Goal: Information Seeking & Learning: Check status

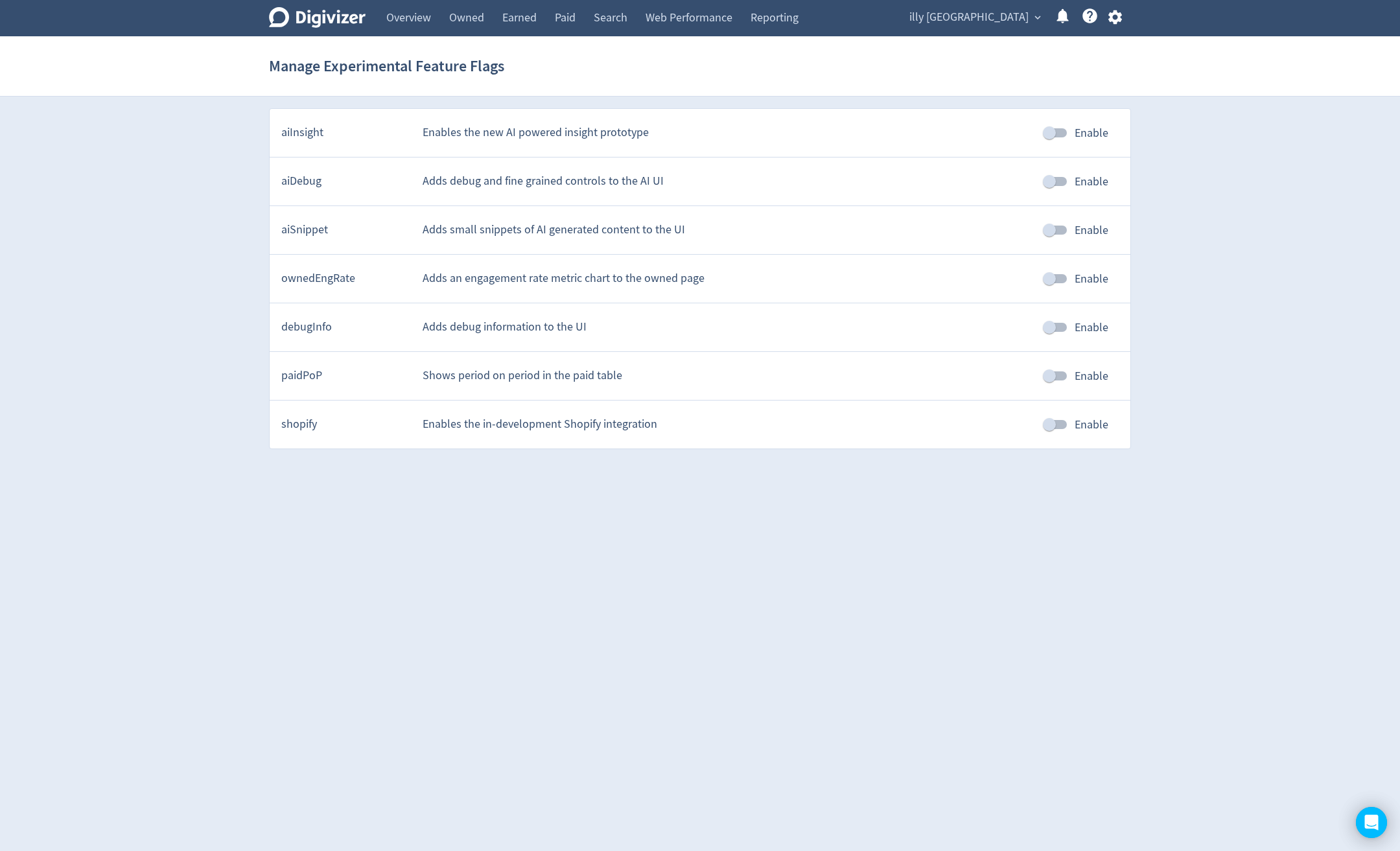
click at [1063, 376] on input "Enable" at bounding box center [1049, 376] width 74 height 24
checkbox input "true"
click at [334, 17] on icon at bounding box center [317, 17] width 96 height 20
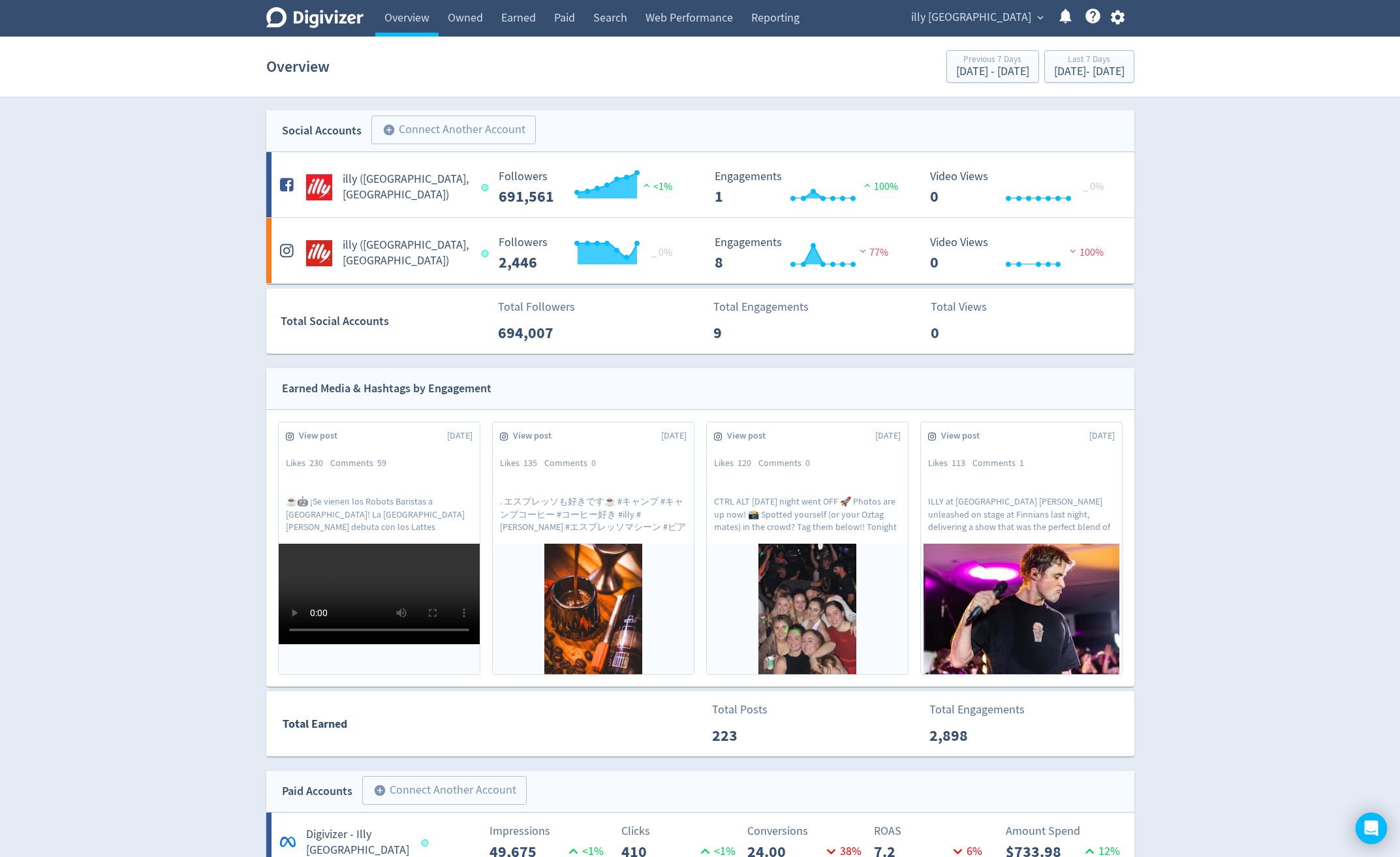
click at [1020, 17] on span "illy [GEOGRAPHIC_DATA]" at bounding box center [971, 17] width 120 height 21
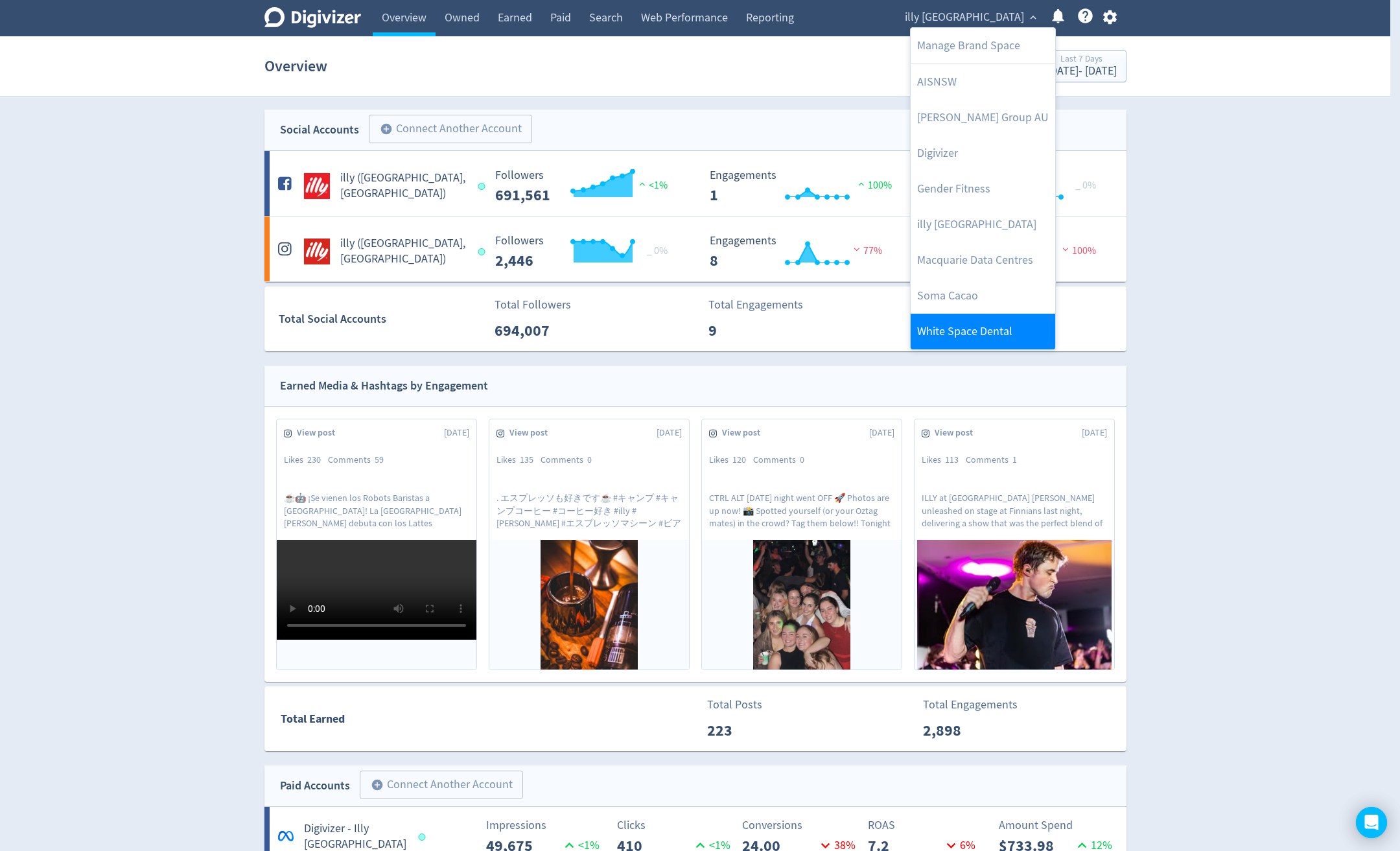
click at [995, 321] on link "White Space Dental" at bounding box center [983, 331] width 145 height 36
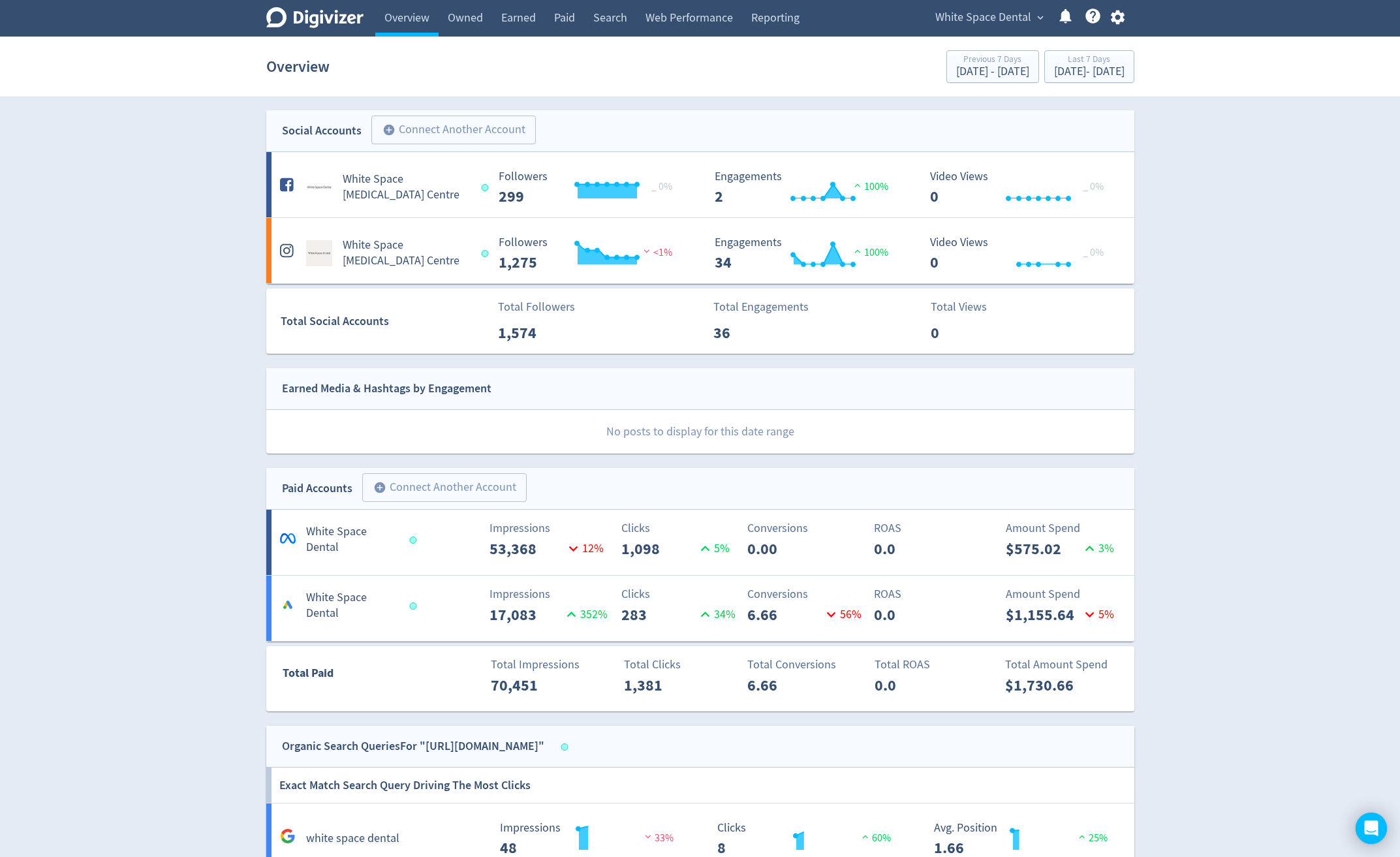
drag, startPoint x: 564, startPoint y: 27, endPoint x: 554, endPoint y: 41, distance: 17.2
click at [563, 29] on link "Paid" at bounding box center [564, 18] width 39 height 37
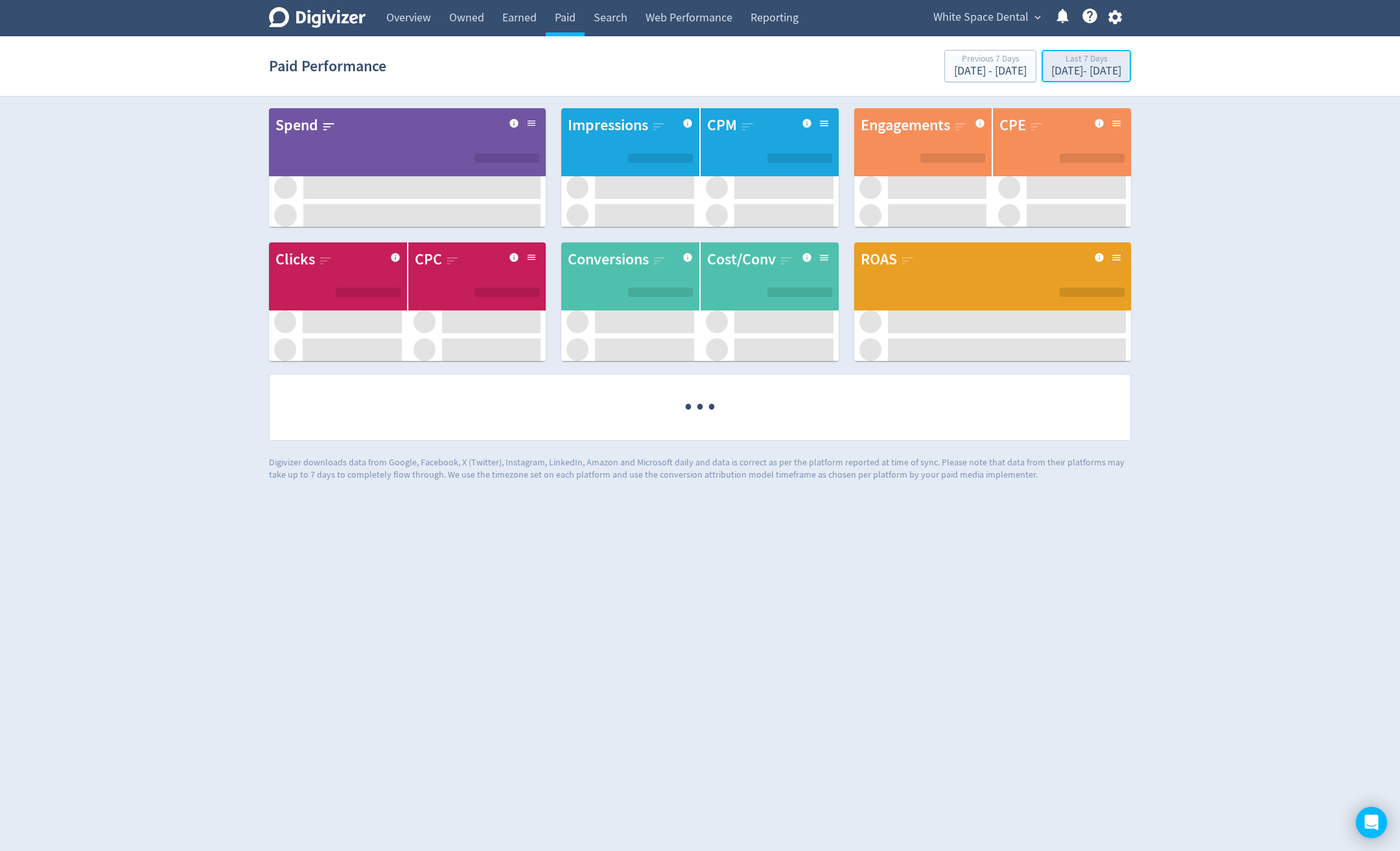
click at [1056, 54] on div "Last 7 Days" at bounding box center [1086, 59] width 70 height 11
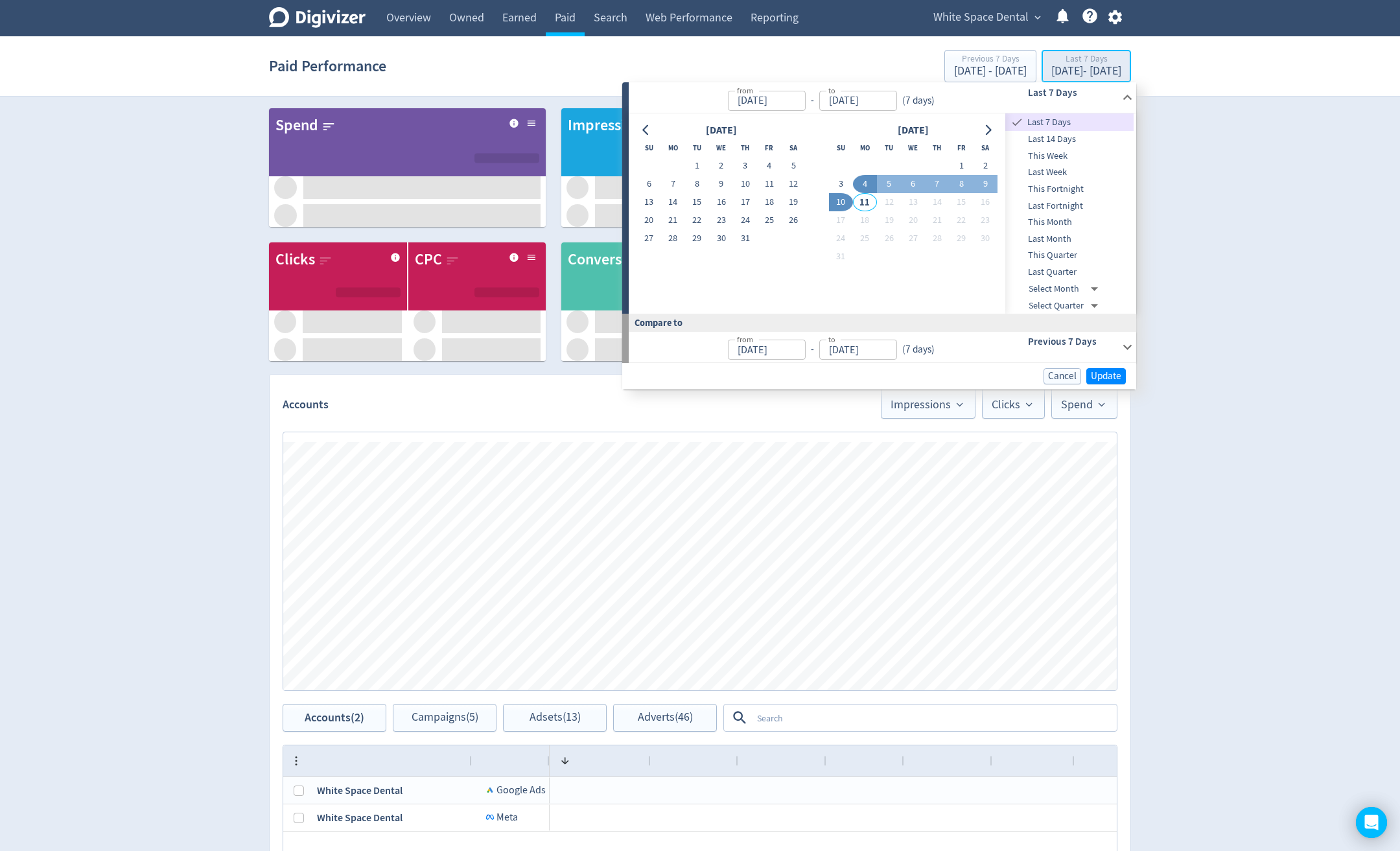
click at [1074, 76] on div "[DATE] - [DATE]" at bounding box center [1086, 71] width 70 height 12
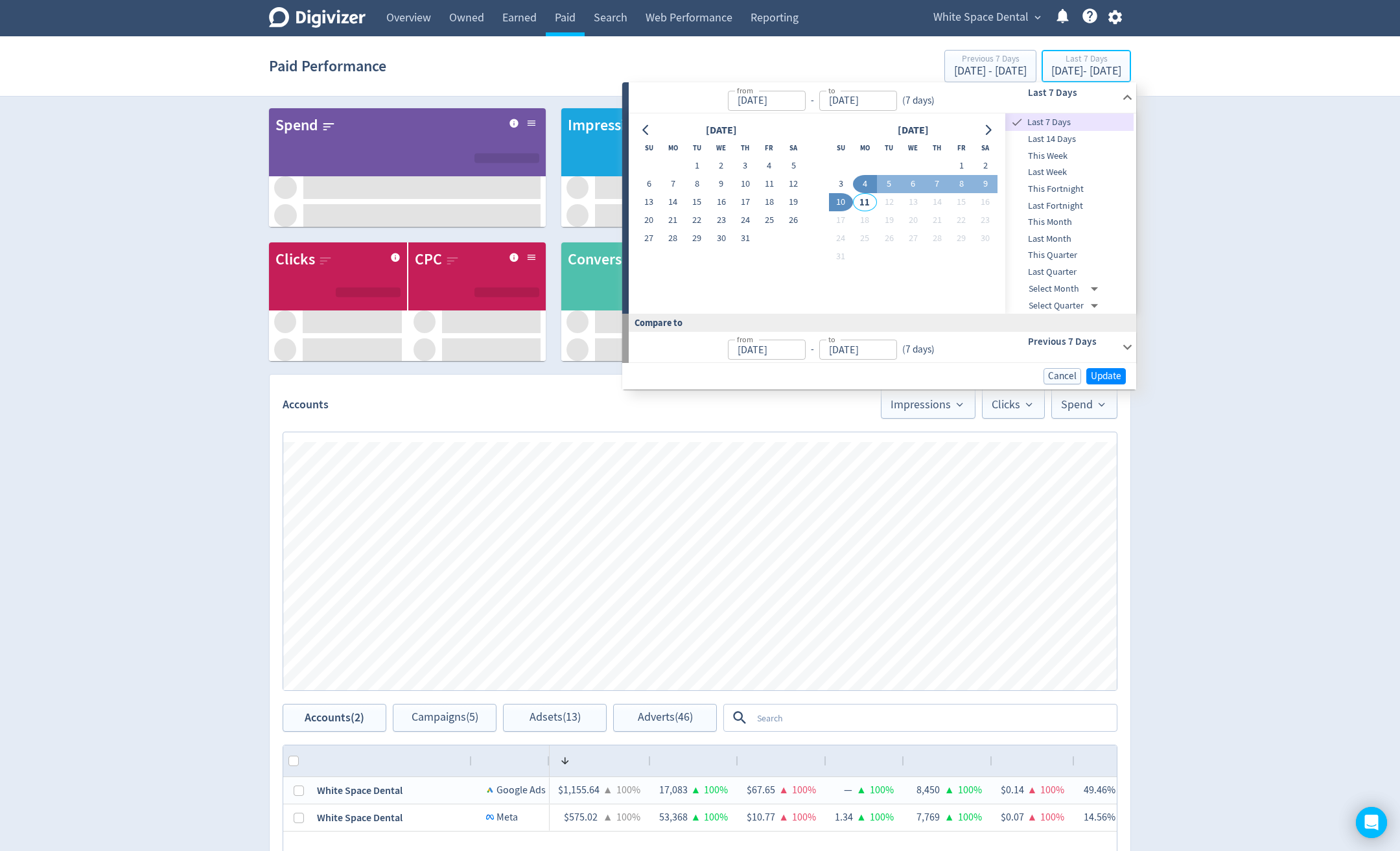
type input "[DATE]"
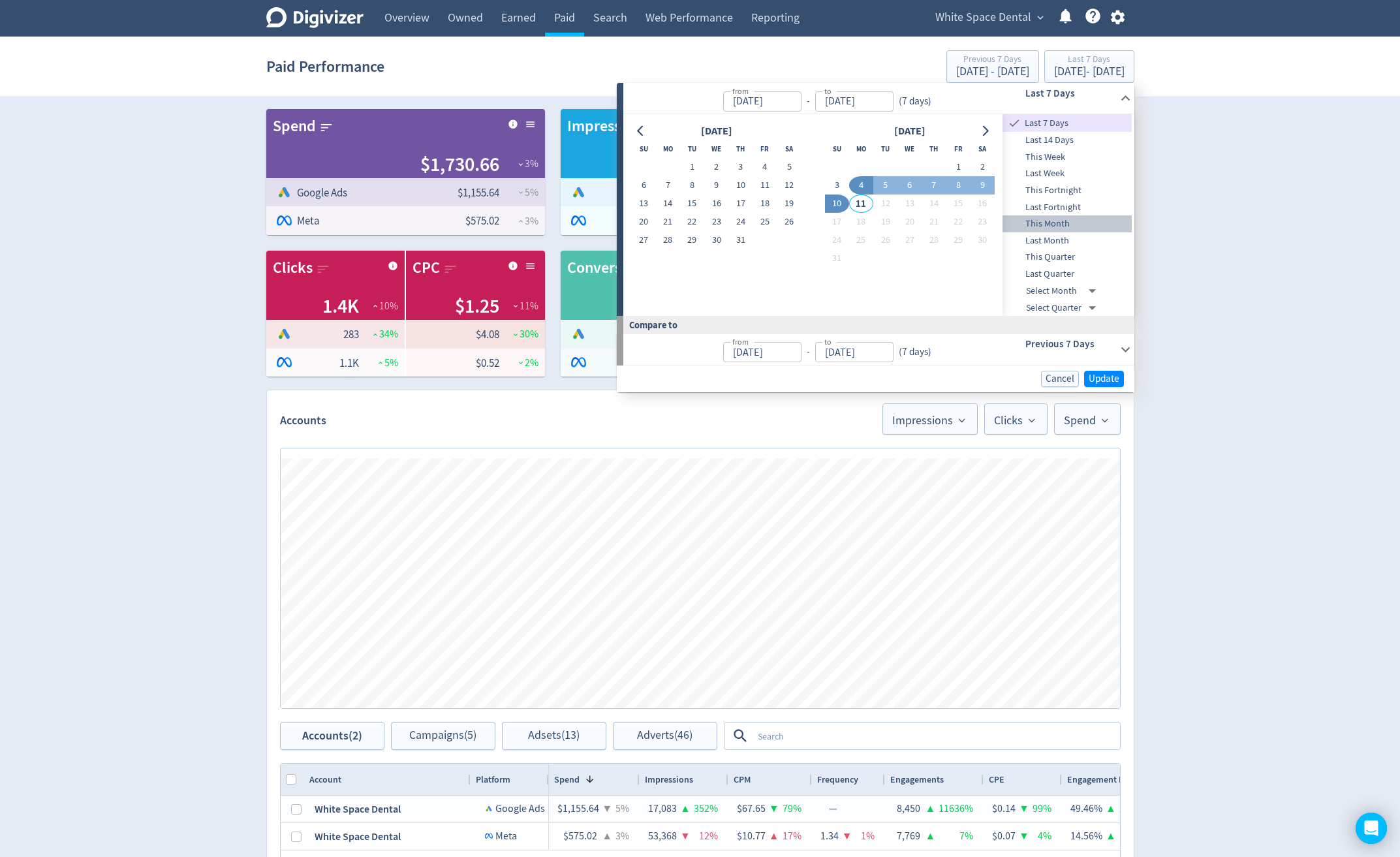
click at [1070, 225] on span "This Month" at bounding box center [1067, 224] width 129 height 15
type input "[DATE]"
click at [1074, 241] on span "Last Month" at bounding box center [1067, 241] width 129 height 15
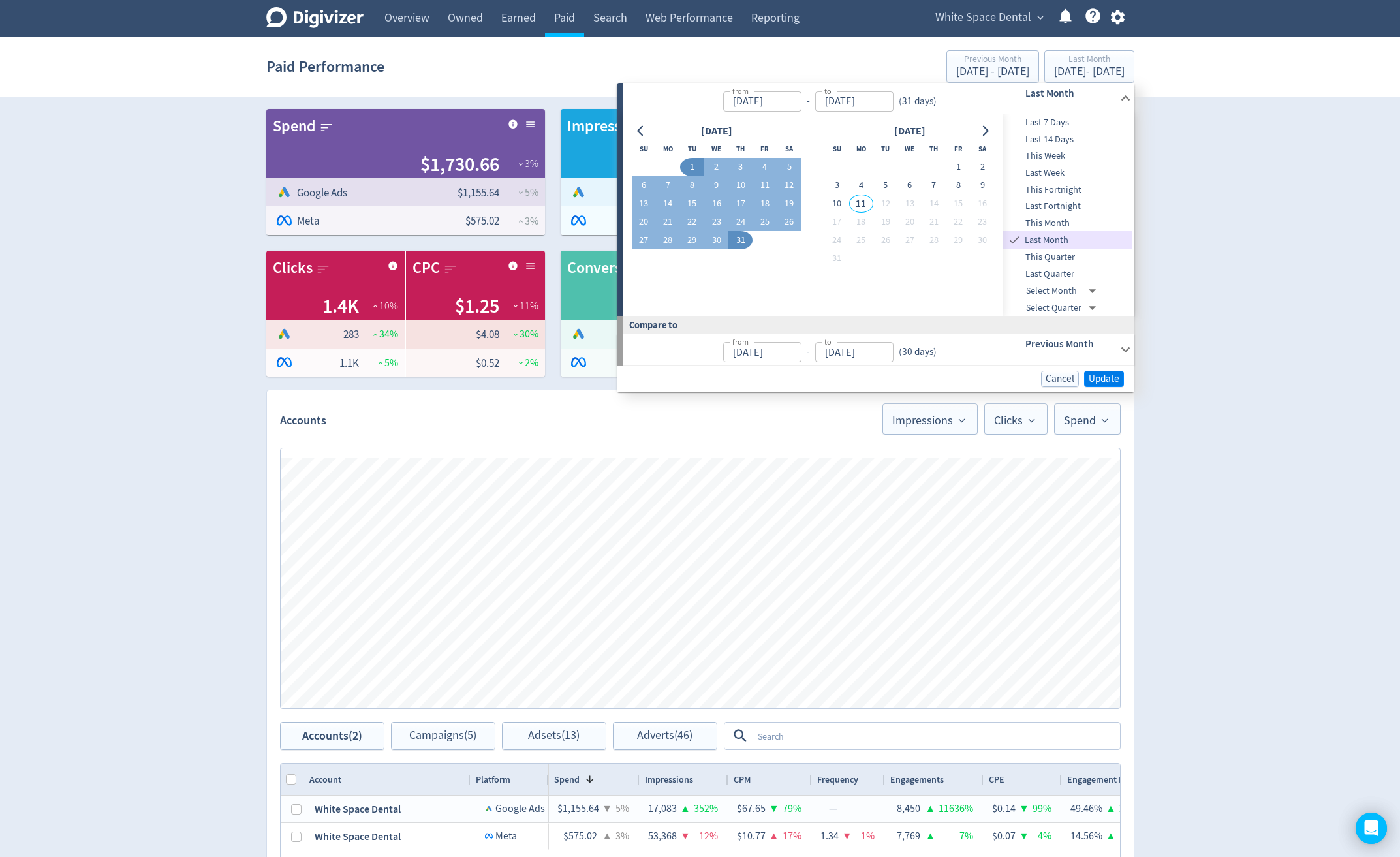
type input "[DATE]"
click at [1107, 374] on span "Update" at bounding box center [1104, 379] width 31 height 10
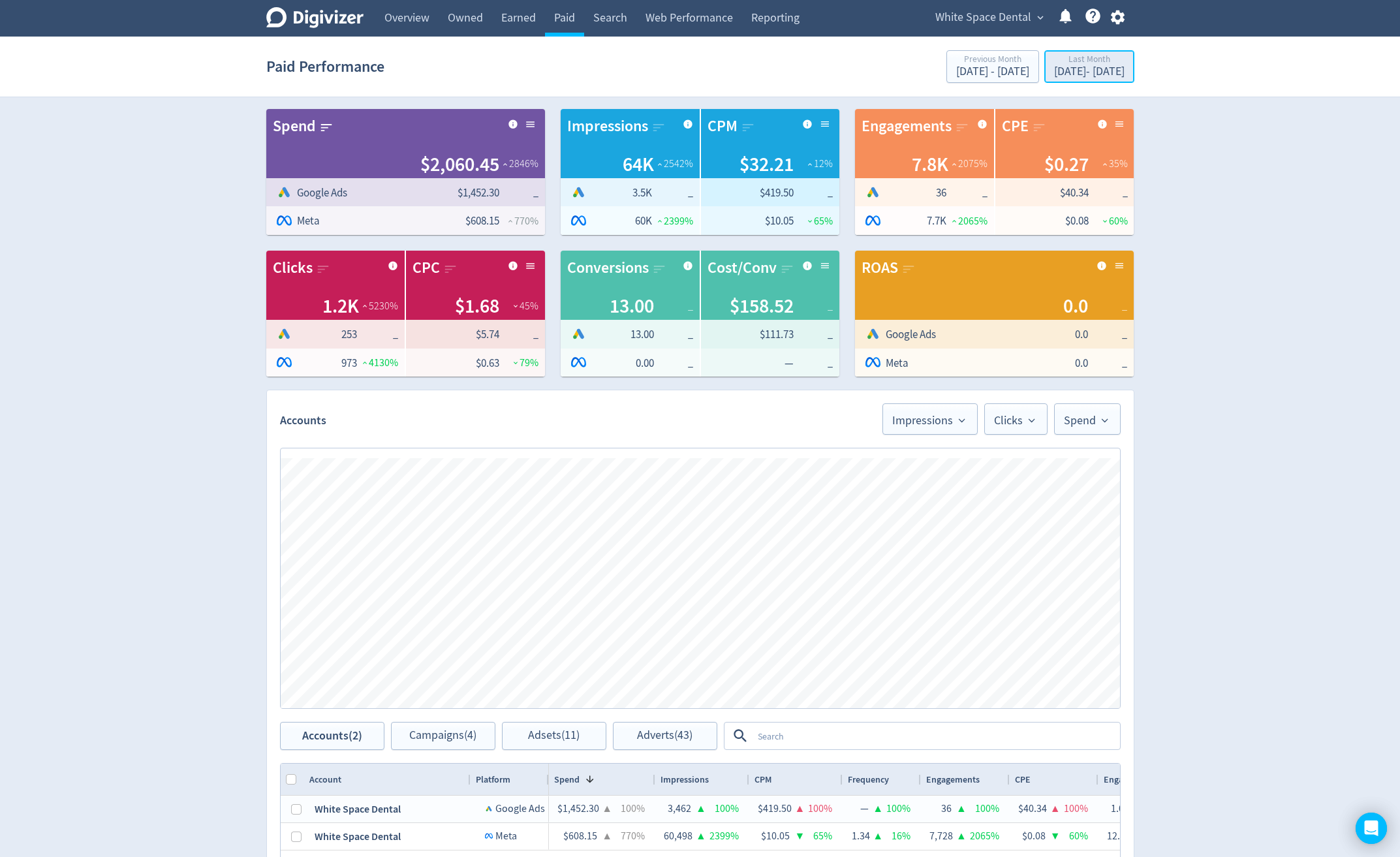
click at [1054, 71] on div "[DATE] - [DATE]" at bounding box center [1089, 72] width 70 height 12
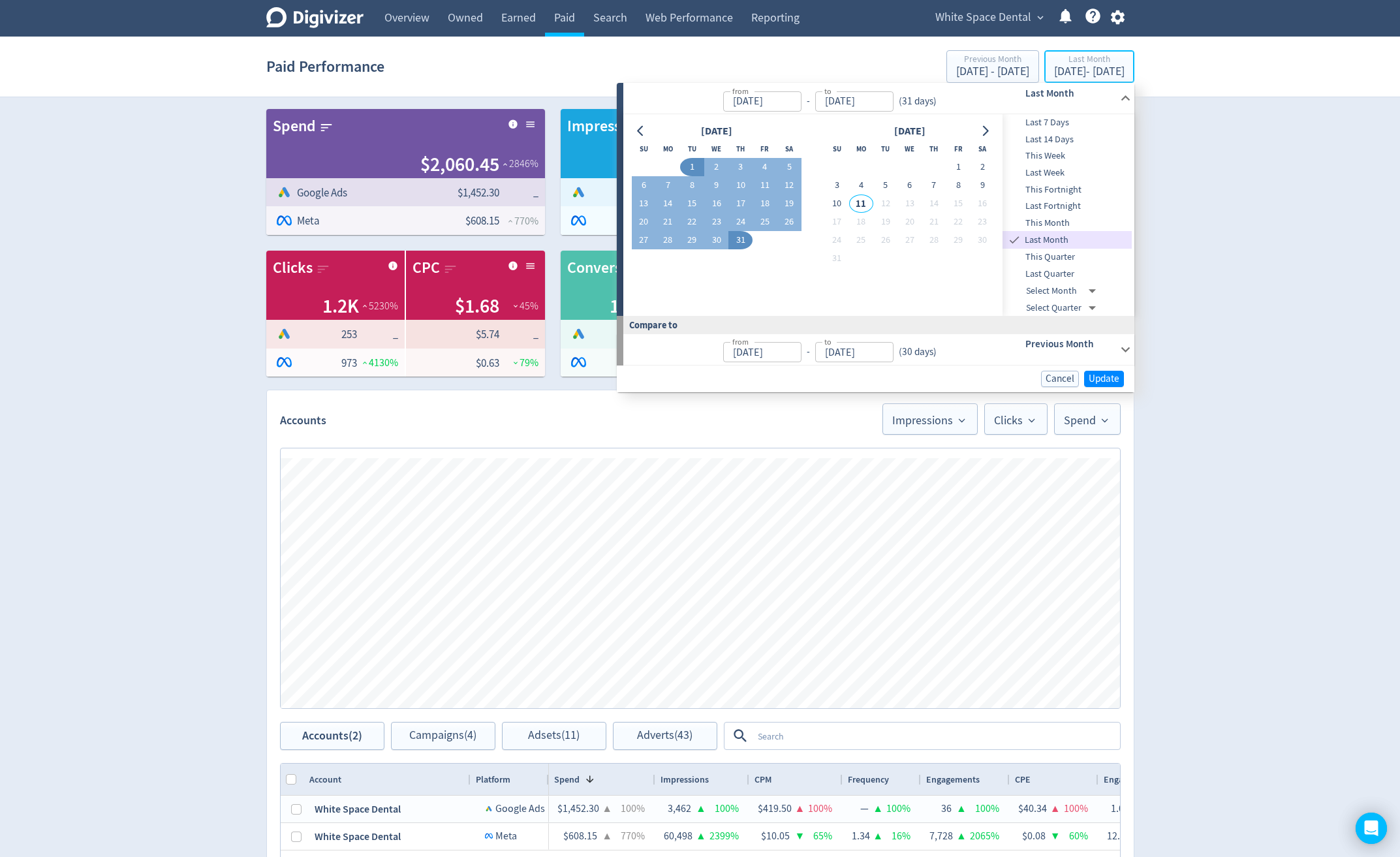
type input "[DATE]"
click at [718, 218] on button "23" at bounding box center [716, 221] width 24 height 18
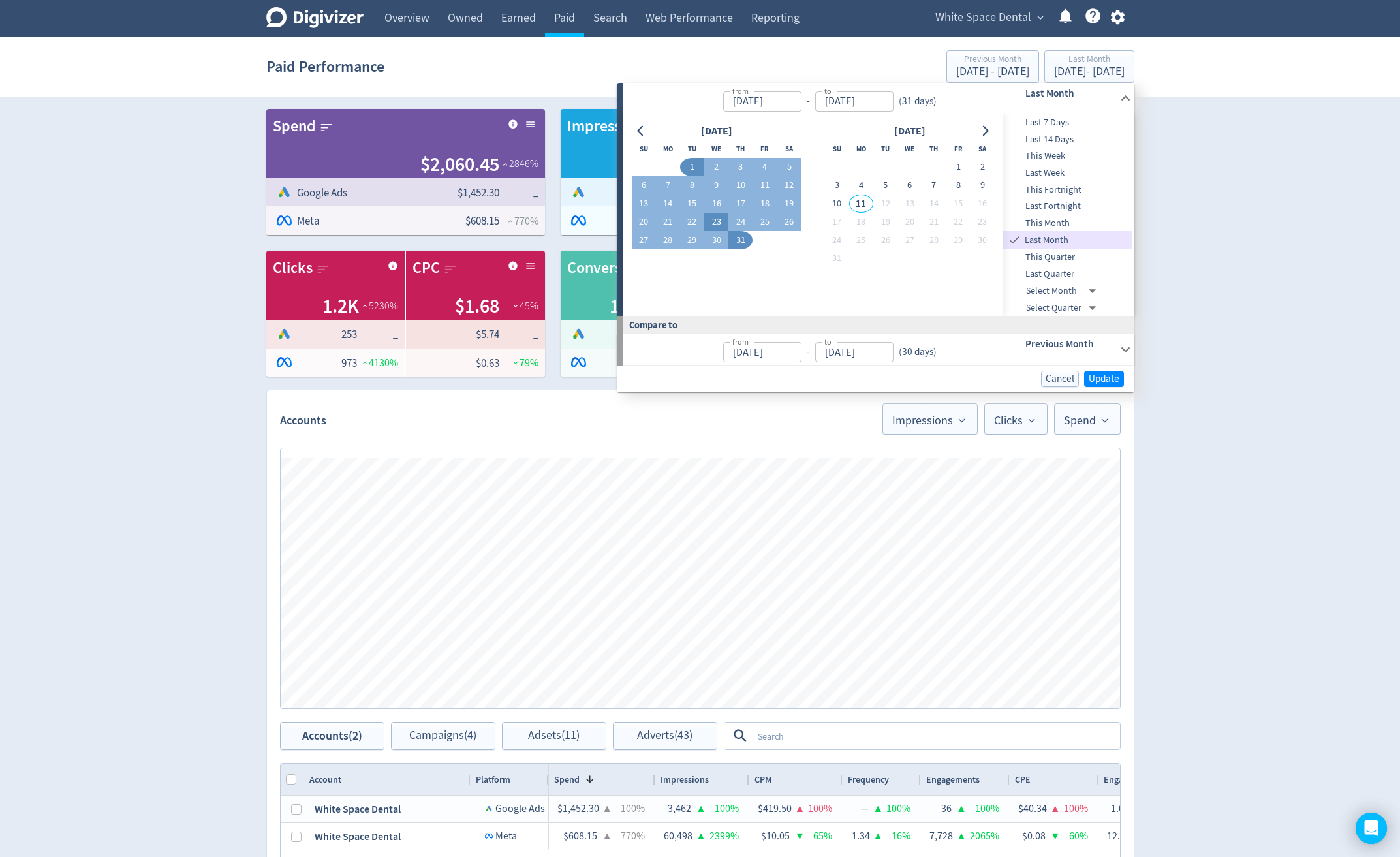
type input "[DATE]"
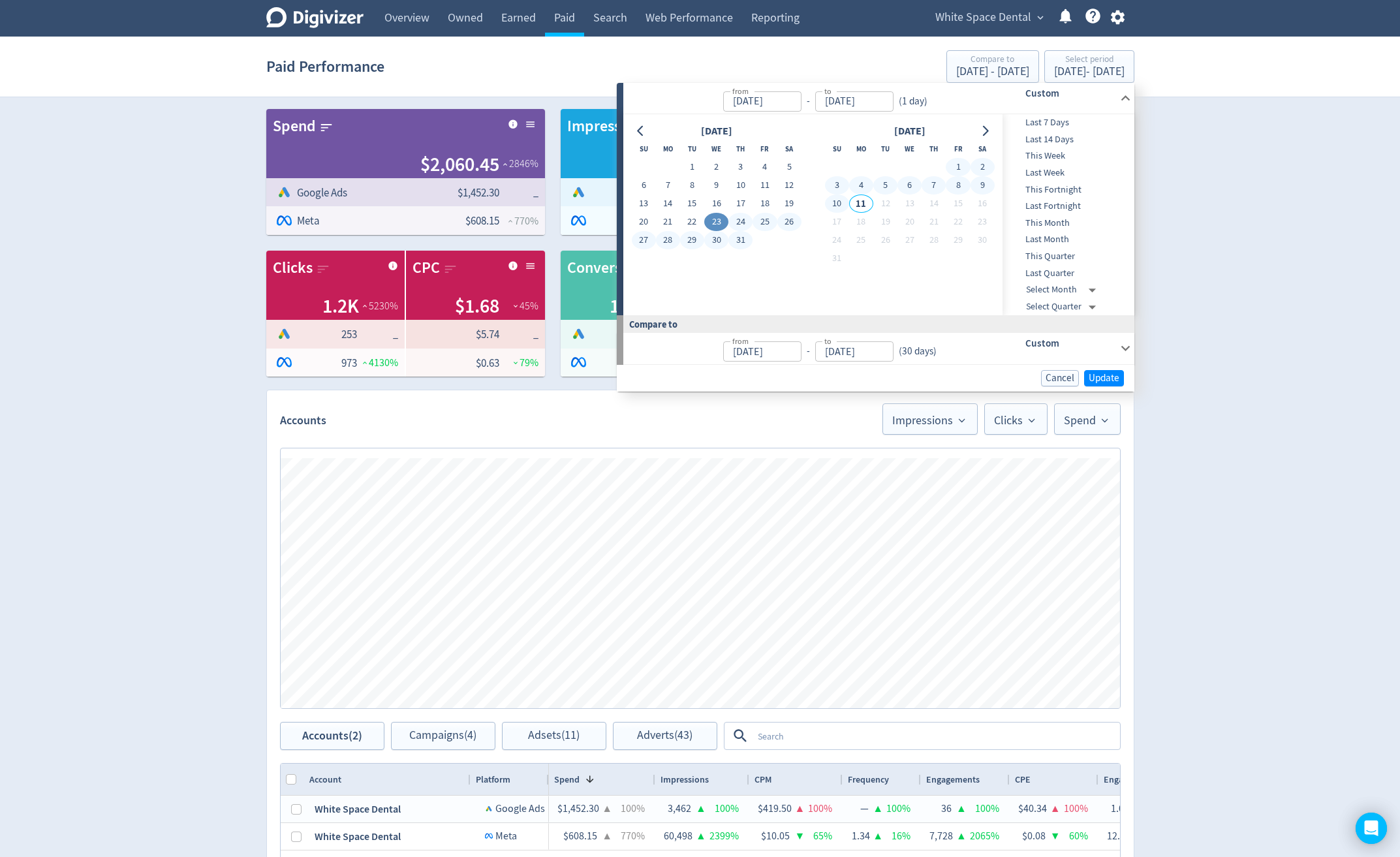
click at [842, 203] on button "10" at bounding box center [837, 203] width 24 height 18
type input "[DATE]"
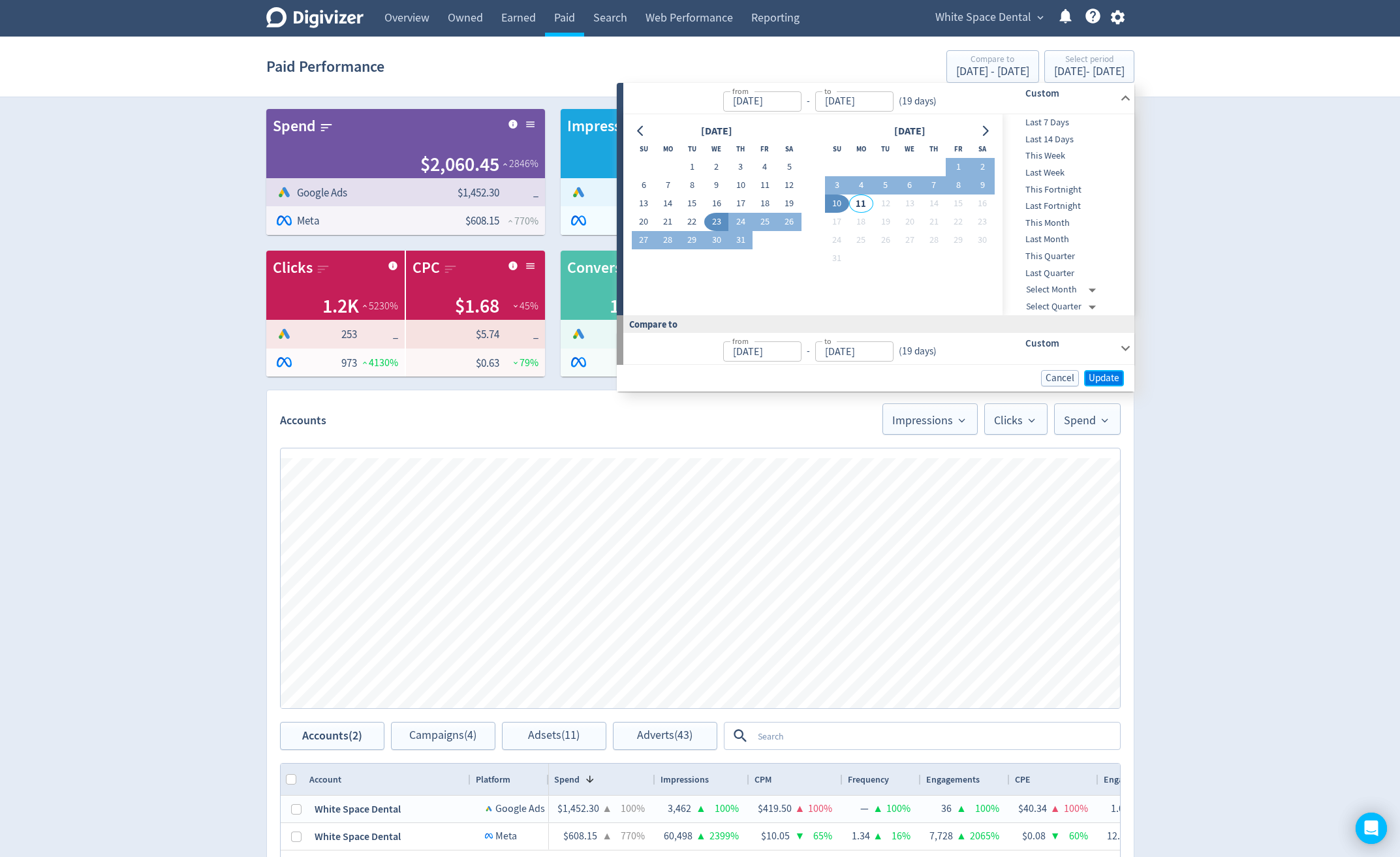
click at [1115, 381] on span "Update" at bounding box center [1104, 378] width 31 height 10
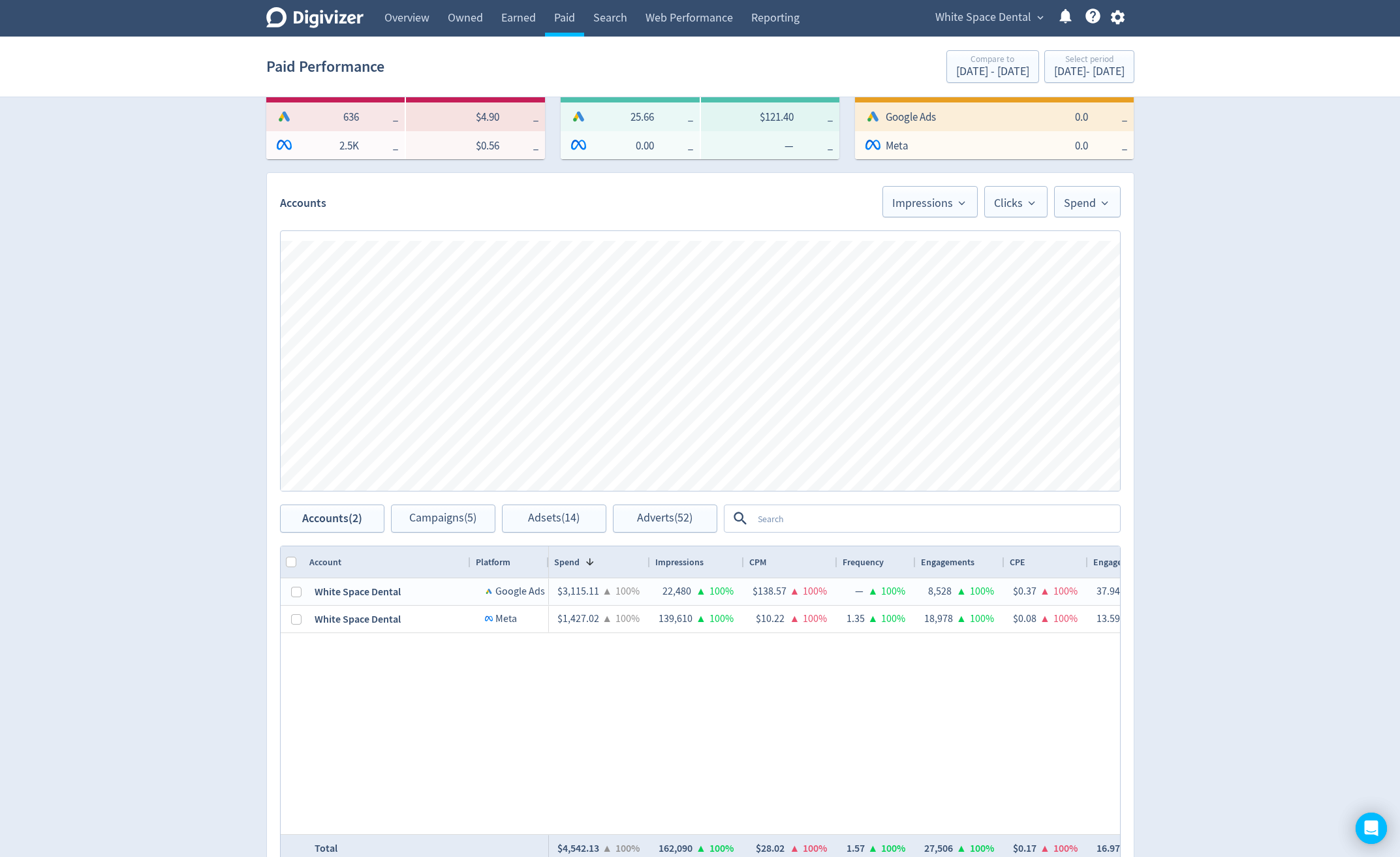
scroll to position [261, 0]
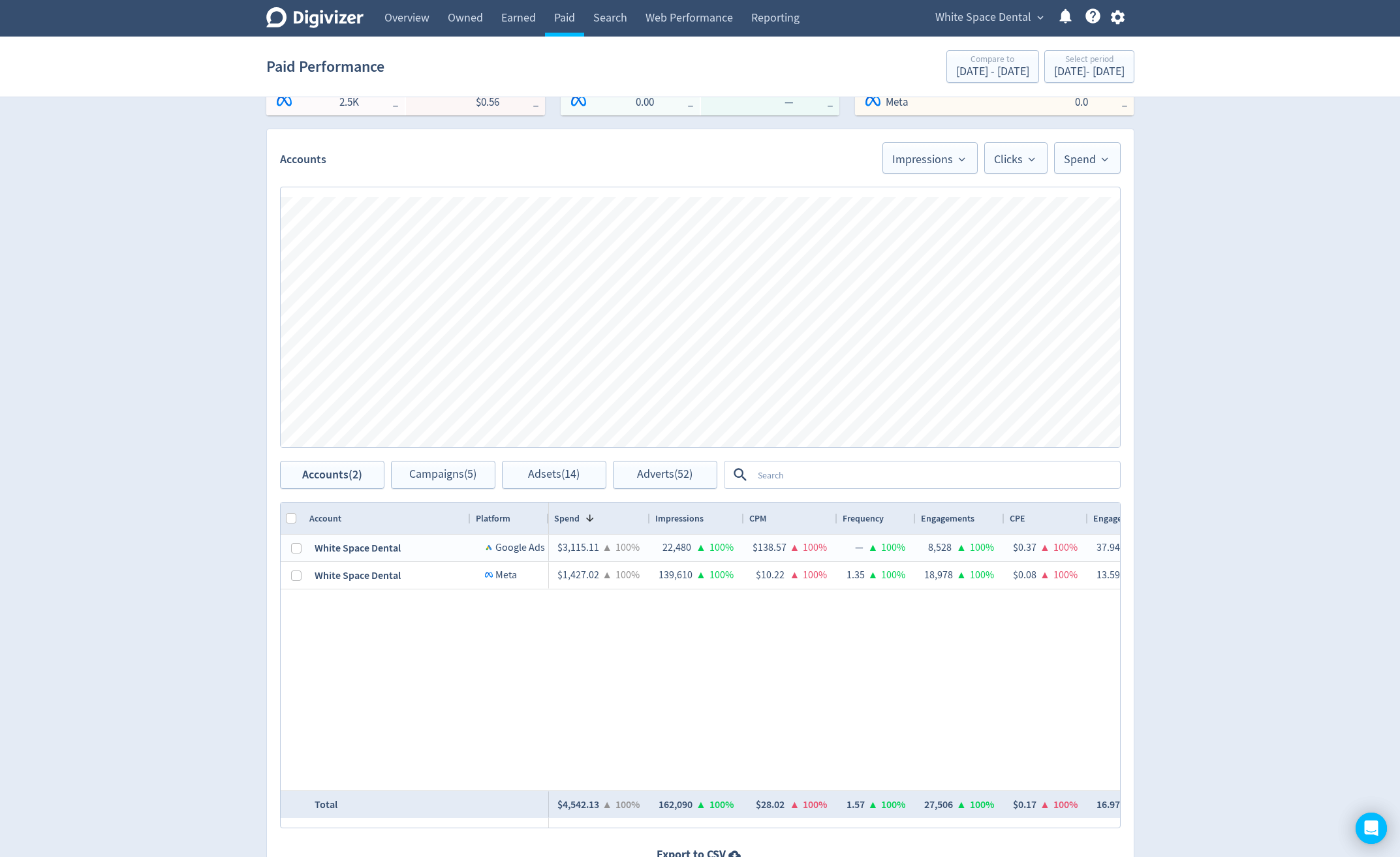
click at [1319, 493] on div "Digivizer Logo [PERSON_NAME] Logo Overview Owned Earned Paid Search Web Perform…" at bounding box center [700, 330] width 1400 height 1184
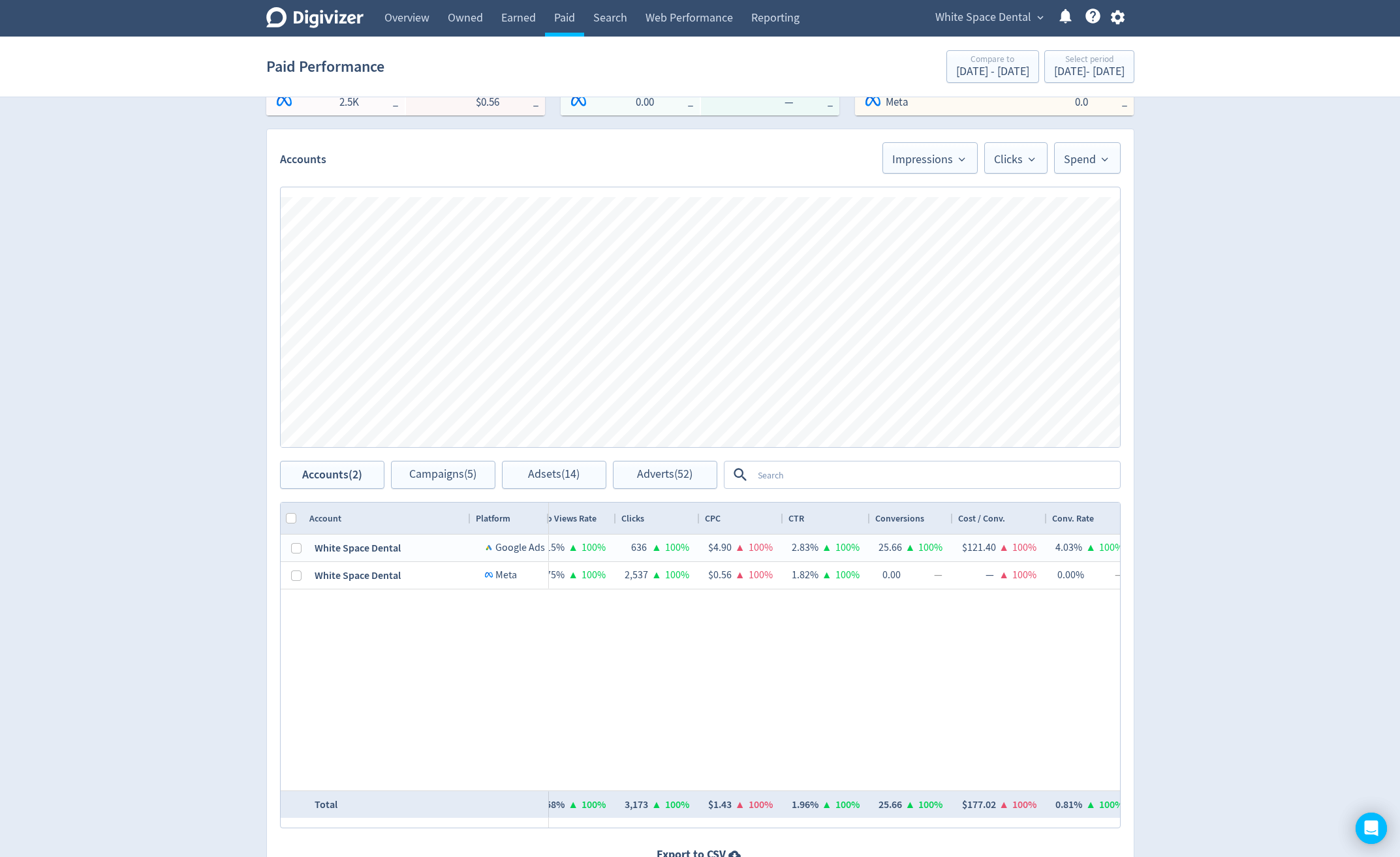
scroll to position [0, 0]
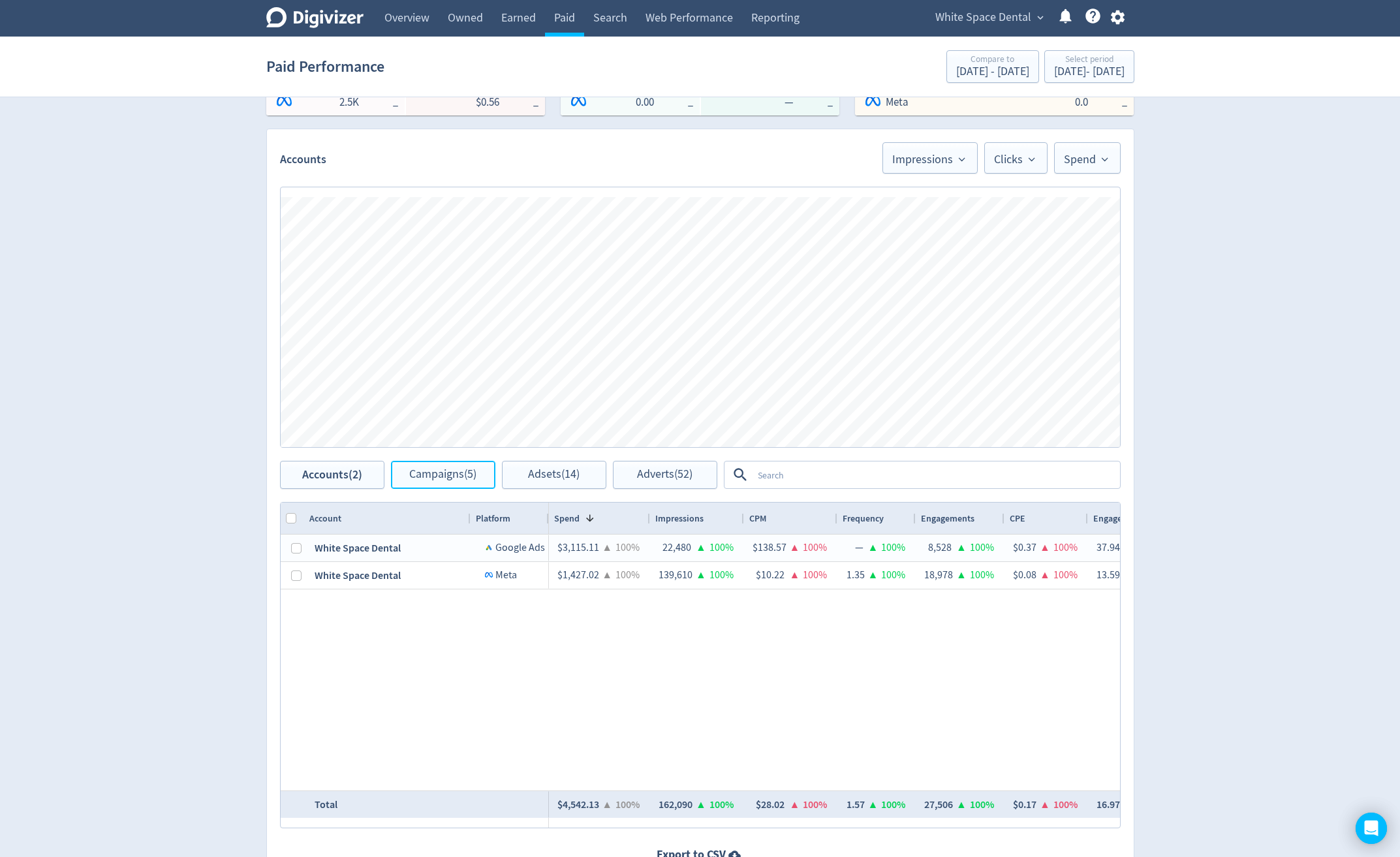
click at [438, 469] on span "Campaigns (5)" at bounding box center [443, 475] width 67 height 13
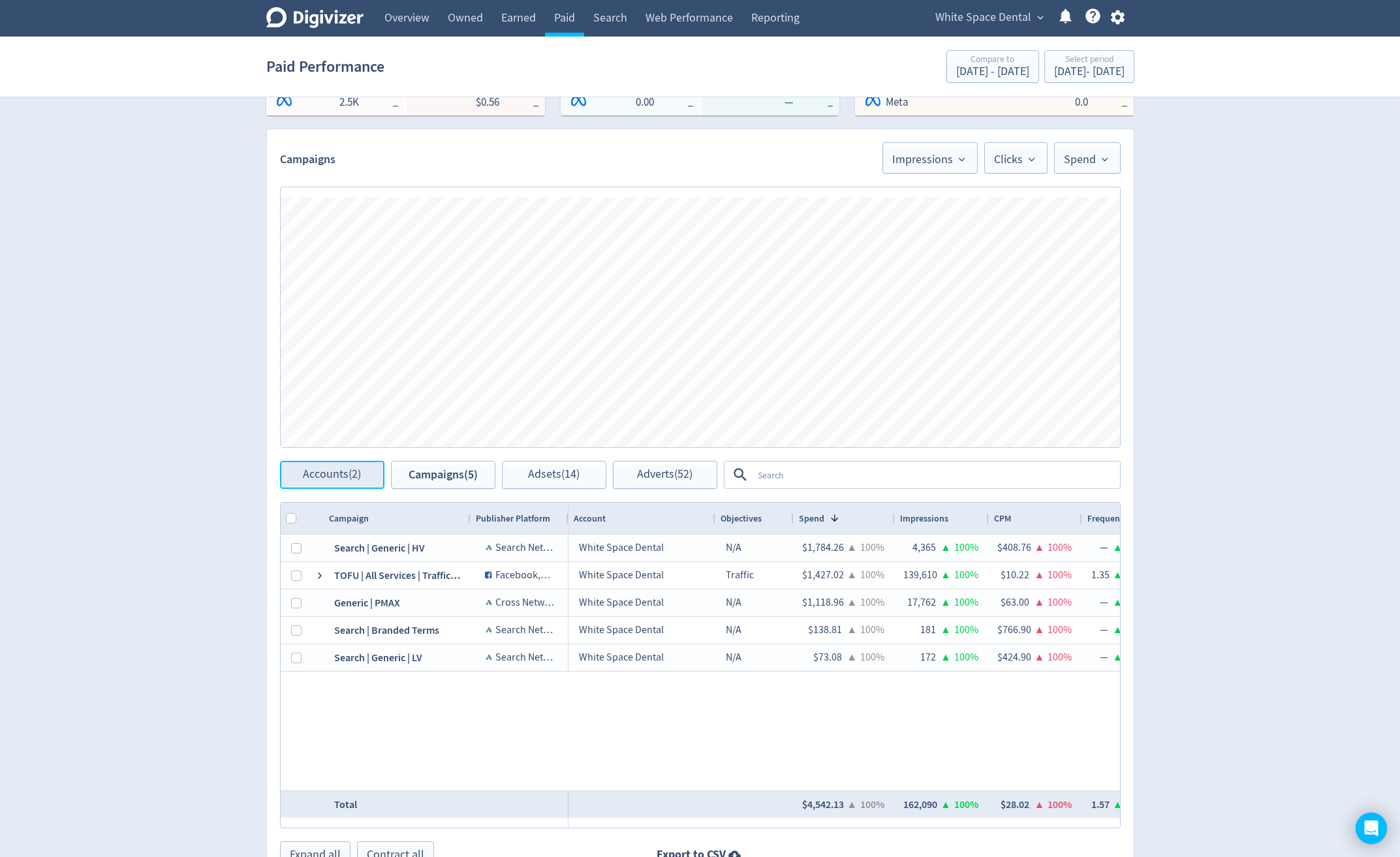
click at [334, 481] on span "Accounts (2)" at bounding box center [331, 475] width 58 height 13
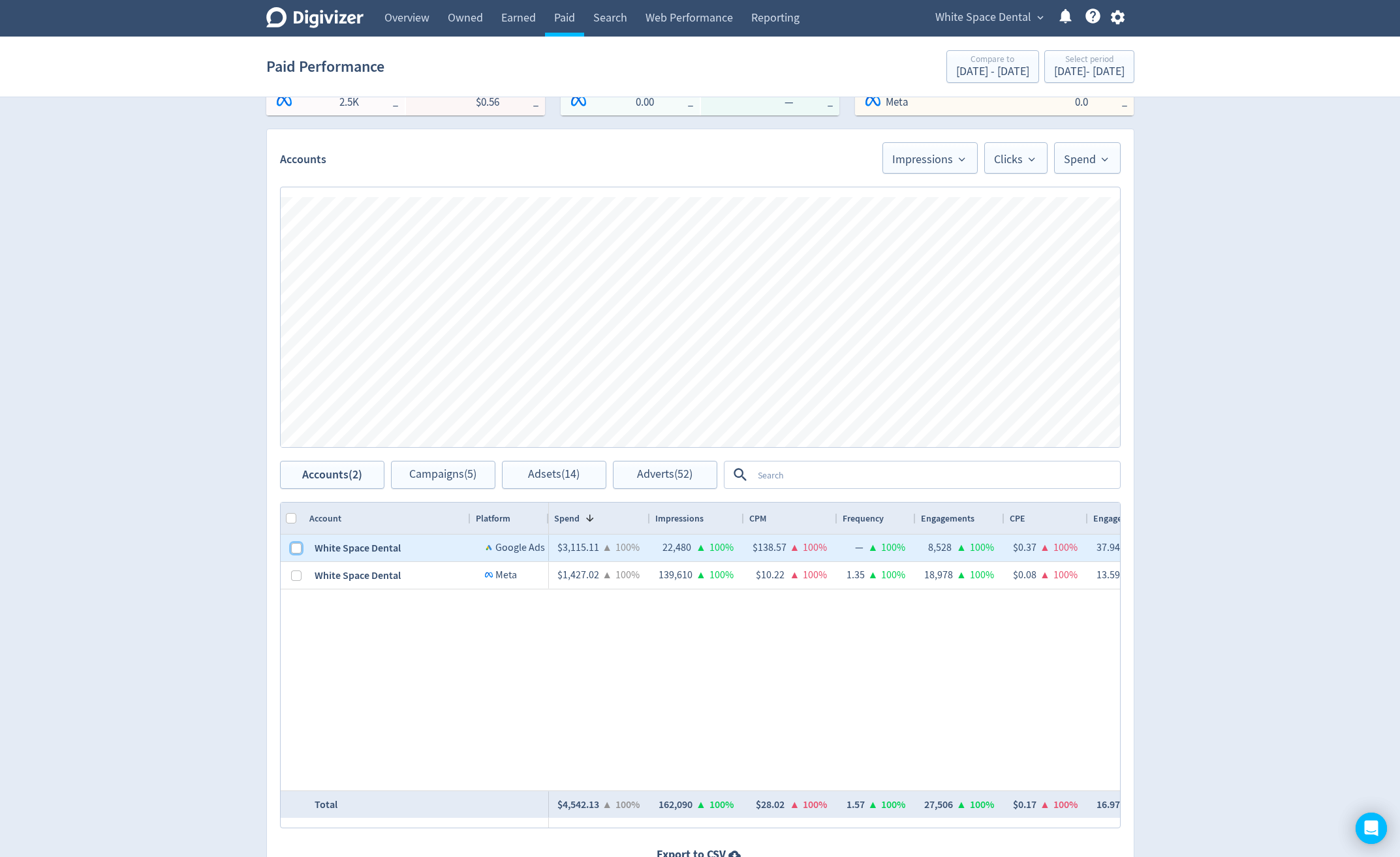
click at [294, 551] on input "Press Space to toggle row selection (unchecked)" at bounding box center [296, 549] width 11 height 11
checkbox input "true"
checkbox input "false"
click at [433, 473] on span "Campaigns (4)" at bounding box center [443, 475] width 67 height 13
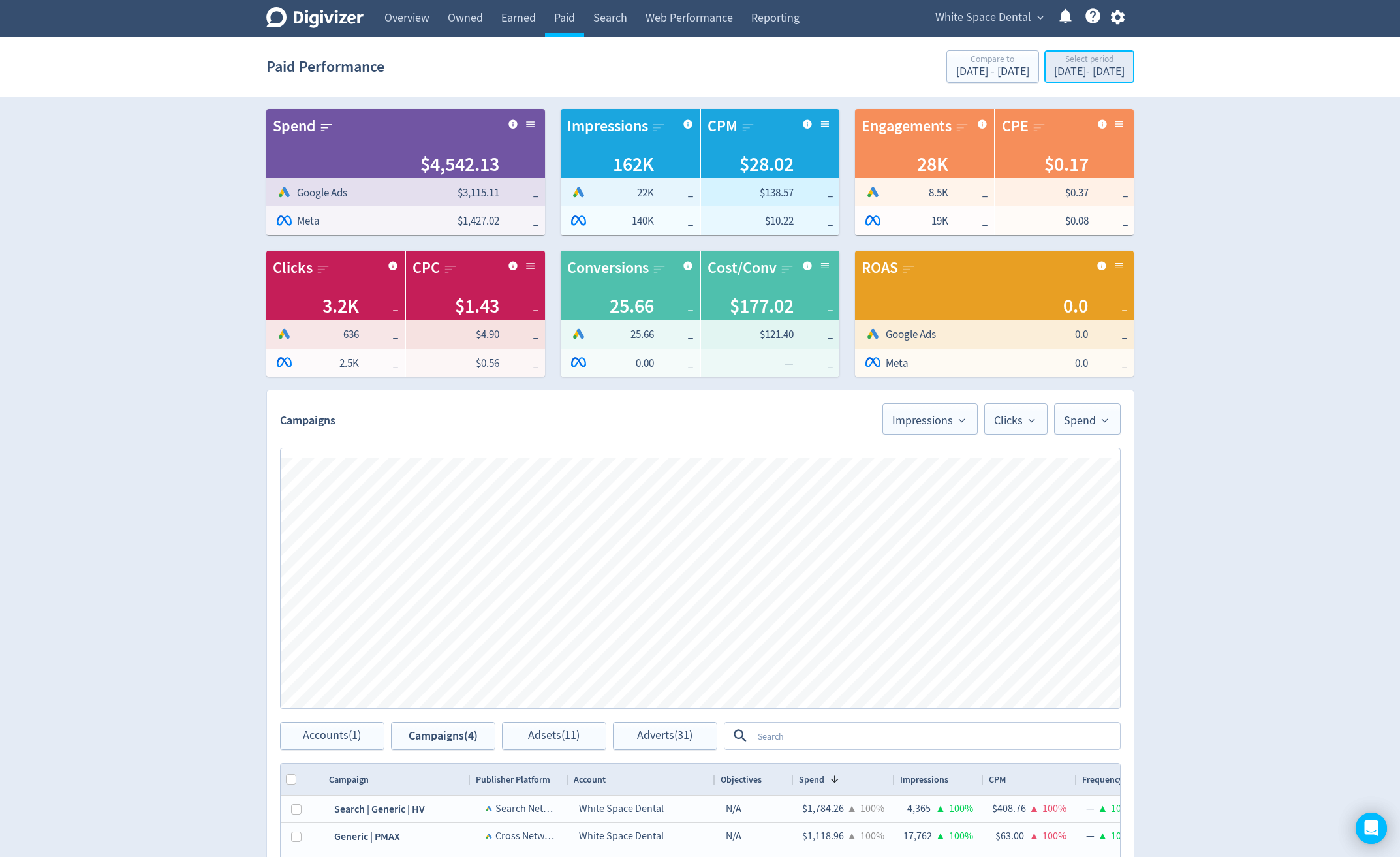
click at [1106, 81] on button "Select period [DATE] - [DATE]" at bounding box center [1089, 66] width 90 height 33
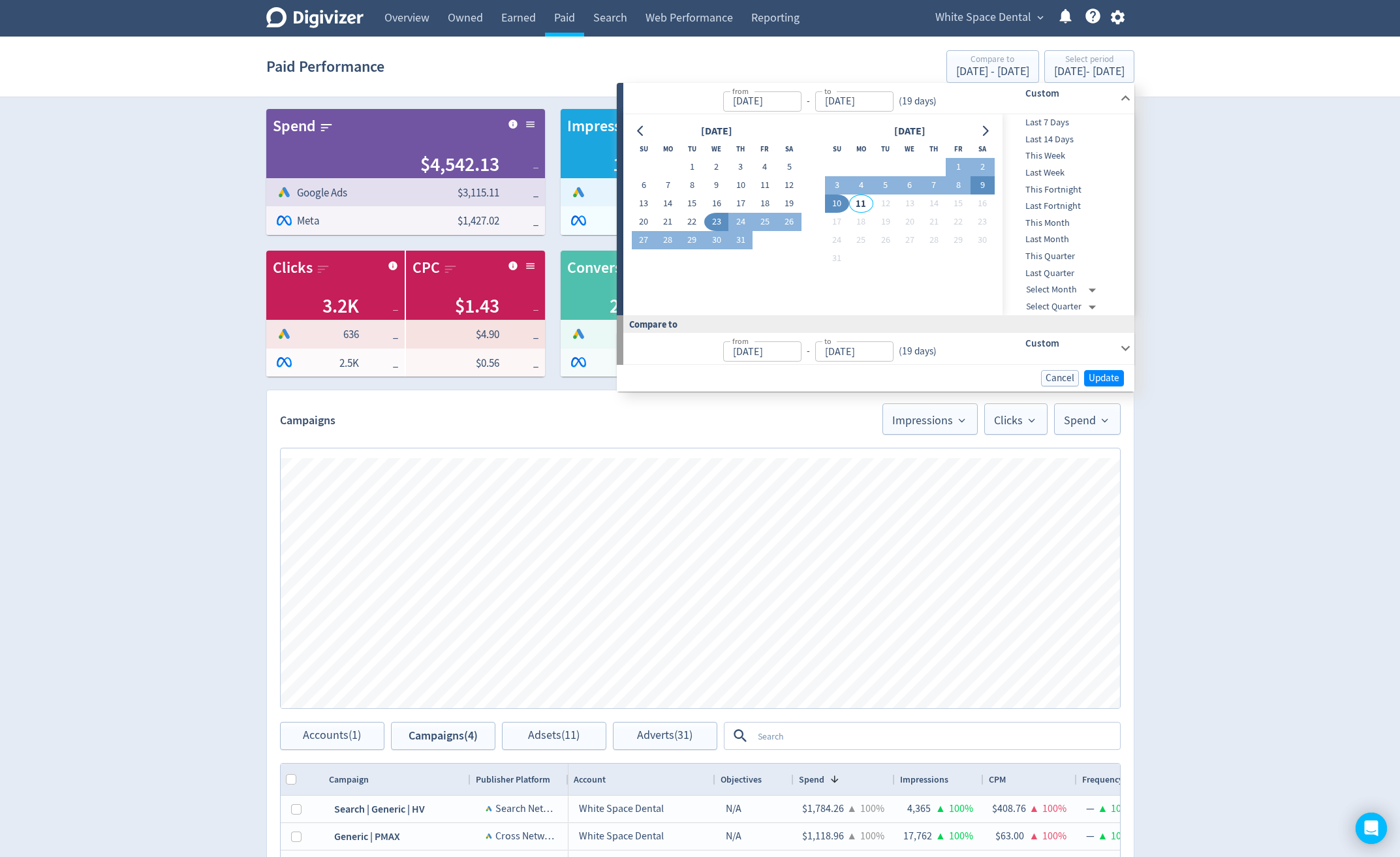
click at [980, 187] on button "9" at bounding box center [983, 185] width 24 height 18
type input "[DATE]"
click at [961, 168] on button "1" at bounding box center [957, 167] width 24 height 18
type input "[DATE]"
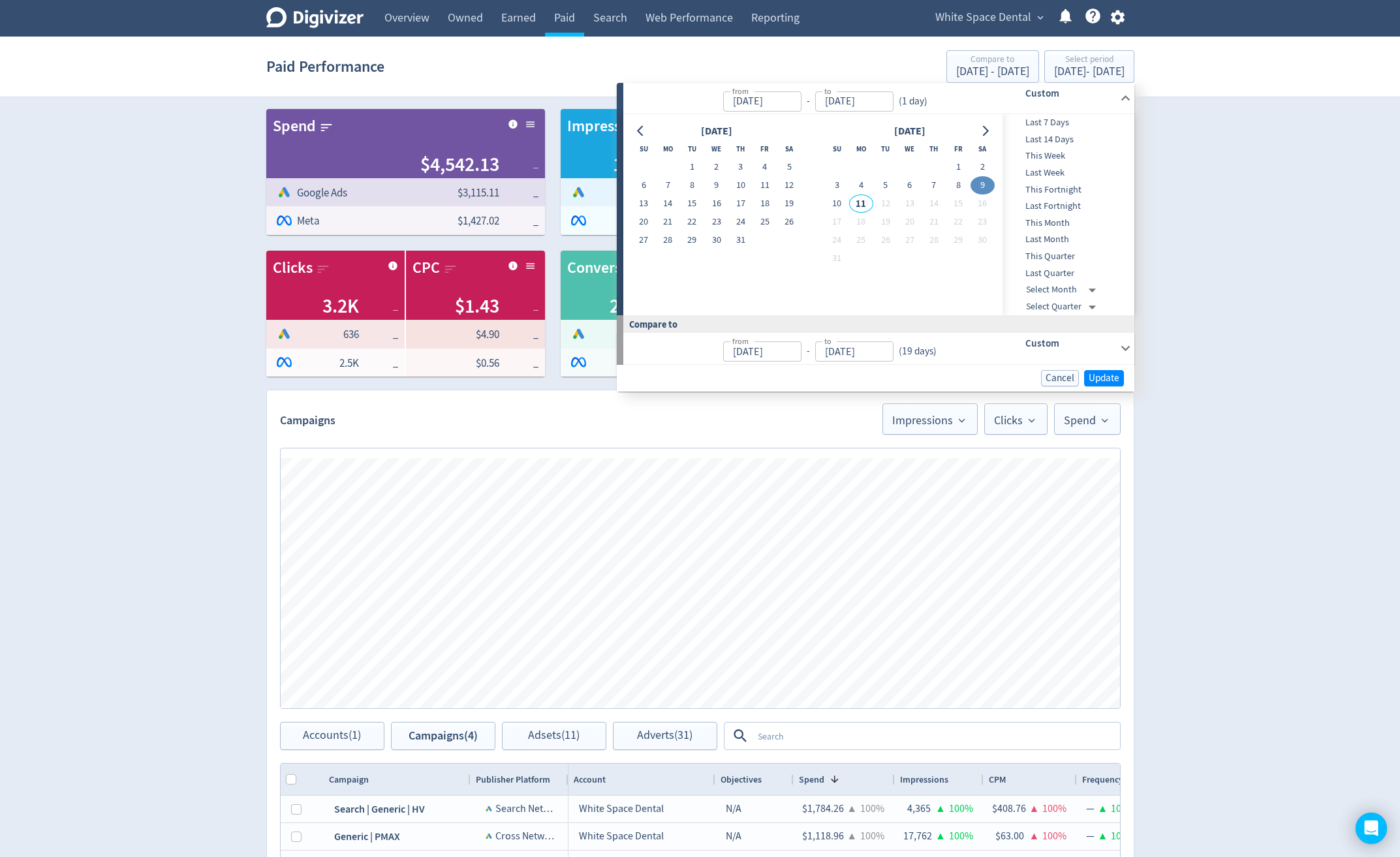
type input "[DATE]"
drag, startPoint x: 716, startPoint y: 213, endPoint x: 725, endPoint y: 228, distance: 17.5
click at [717, 215] on button "23" at bounding box center [716, 221] width 24 height 18
type input "[DATE]"
click at [984, 187] on button "9" at bounding box center [983, 185] width 24 height 18
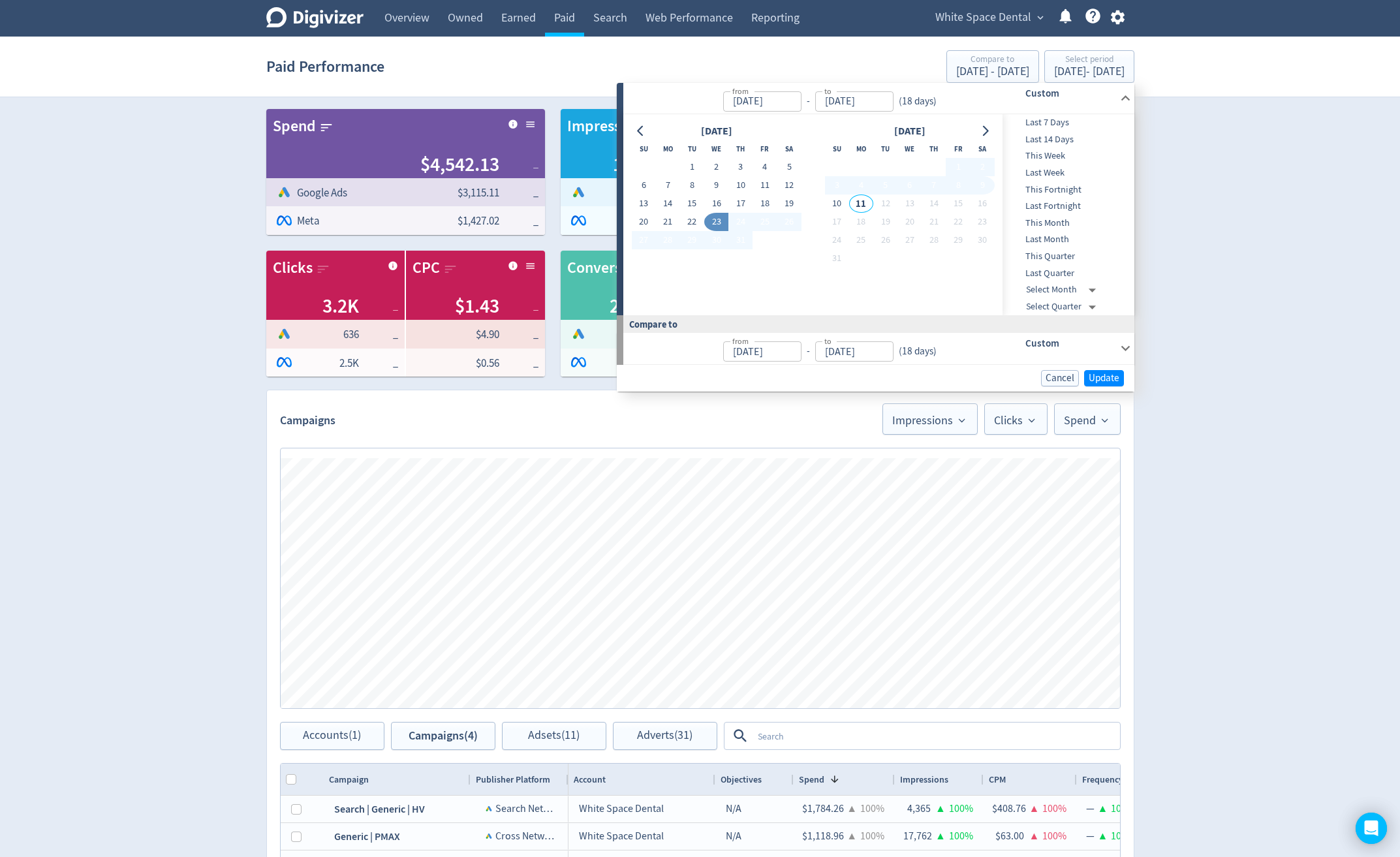
type input "[DATE]"
click at [1113, 375] on span "Update" at bounding box center [1104, 378] width 31 height 10
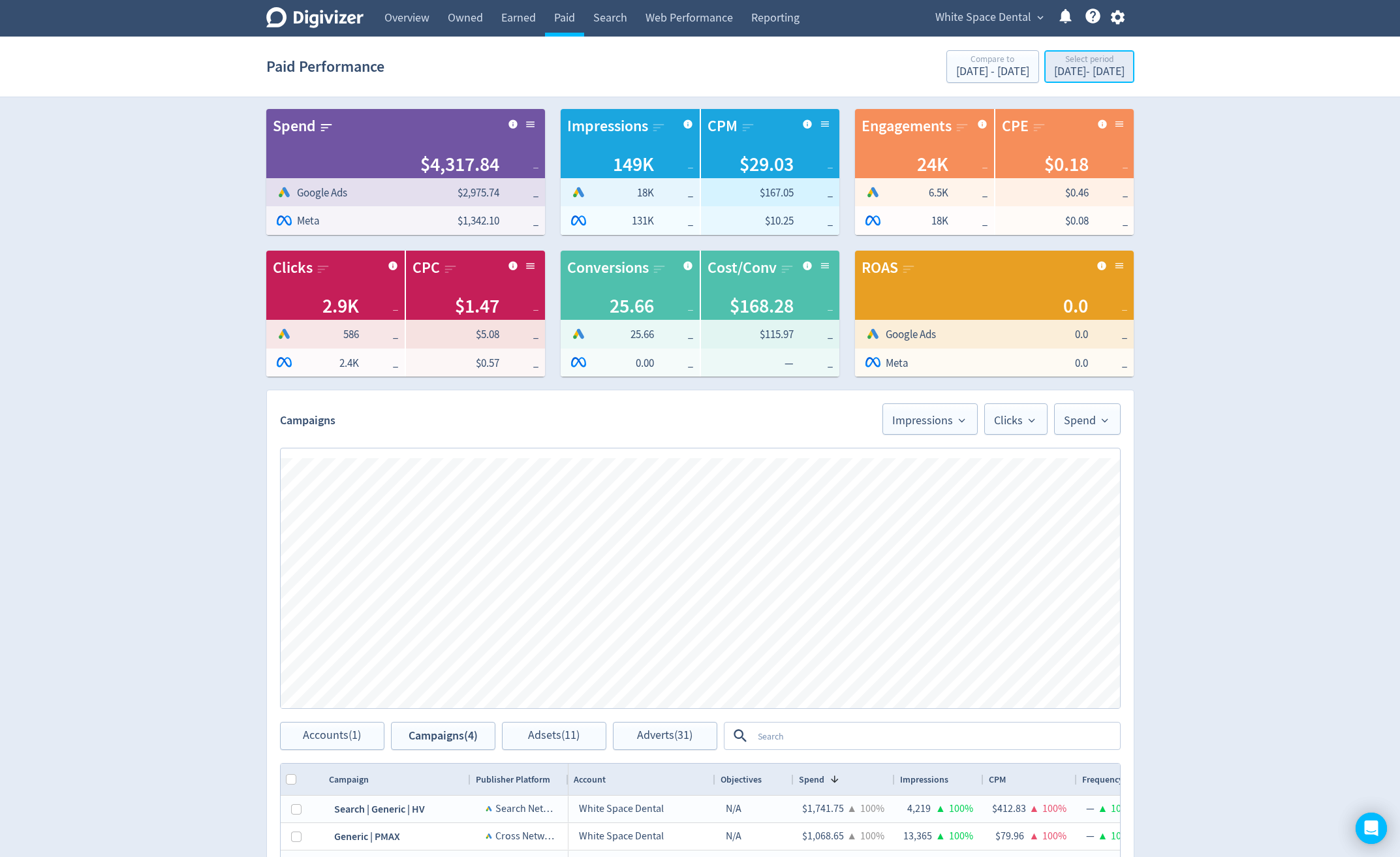
click at [1092, 69] on div "[DATE] - [DATE]" at bounding box center [1089, 72] width 70 height 12
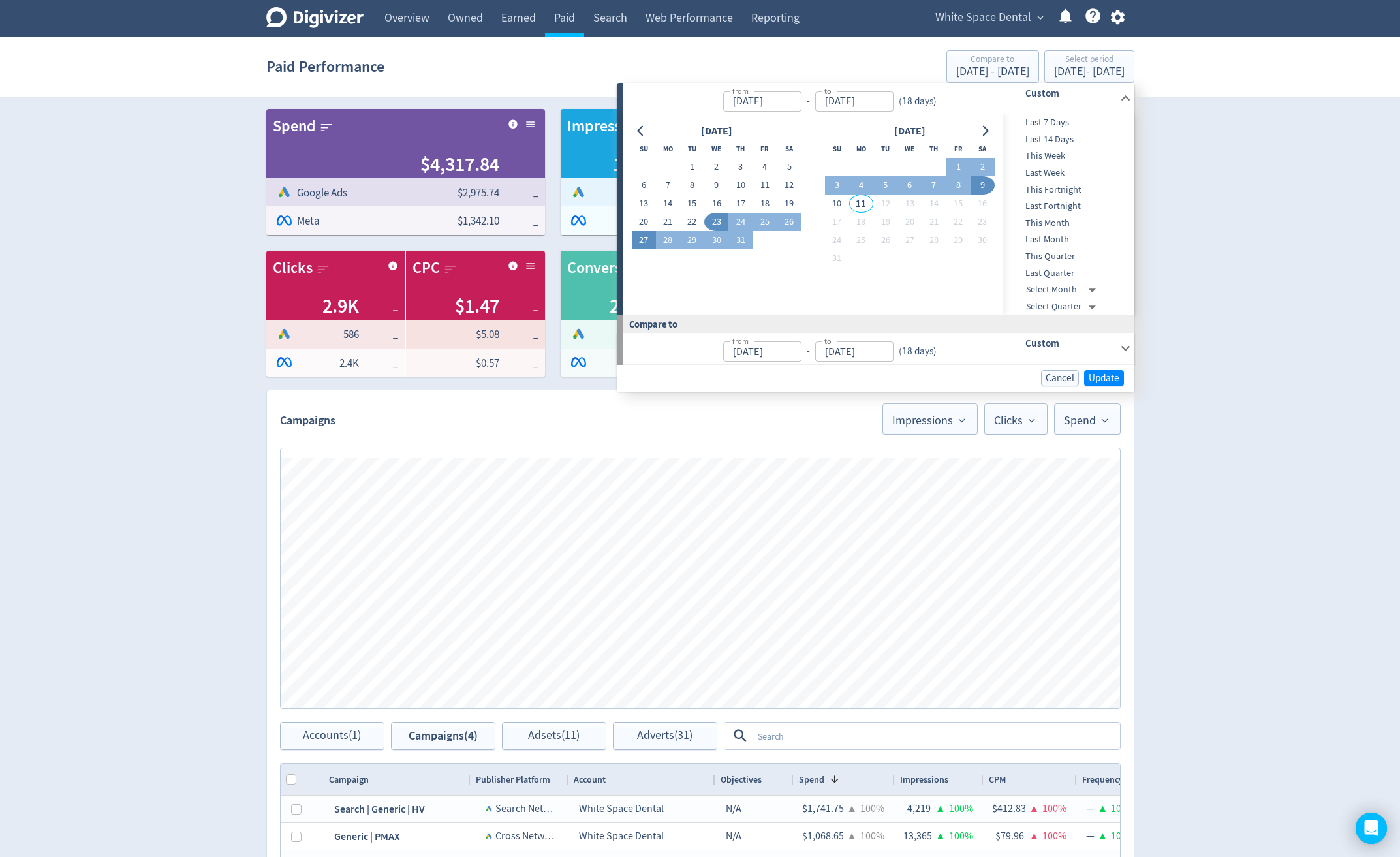
click at [641, 239] on button "27" at bounding box center [643, 240] width 24 height 18
type input "[DATE]"
click at [980, 183] on button "9" at bounding box center [983, 185] width 24 height 18
type input "[DATE]"
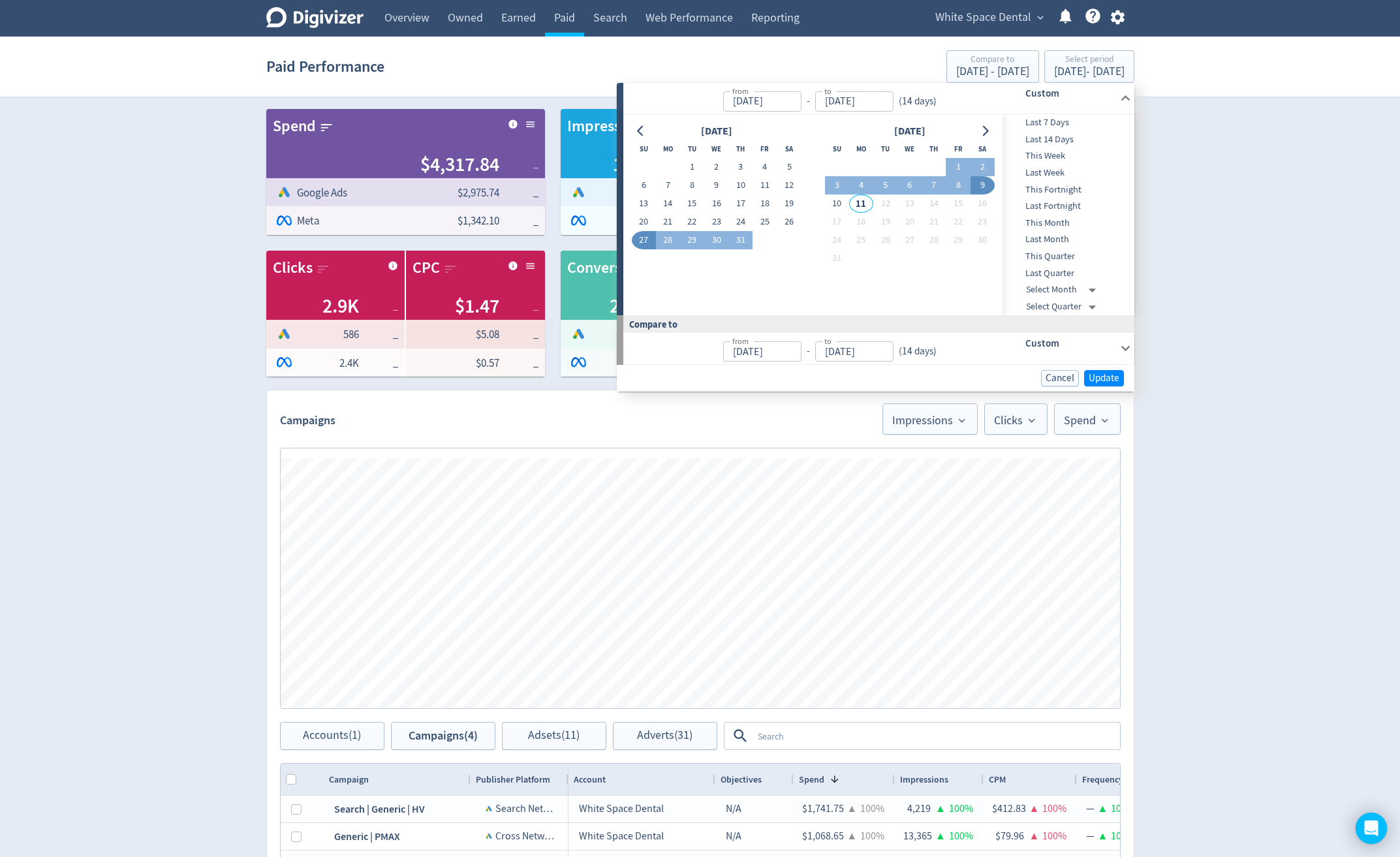
type input "[DATE]"
click at [1113, 375] on span "Update" at bounding box center [1104, 378] width 31 height 10
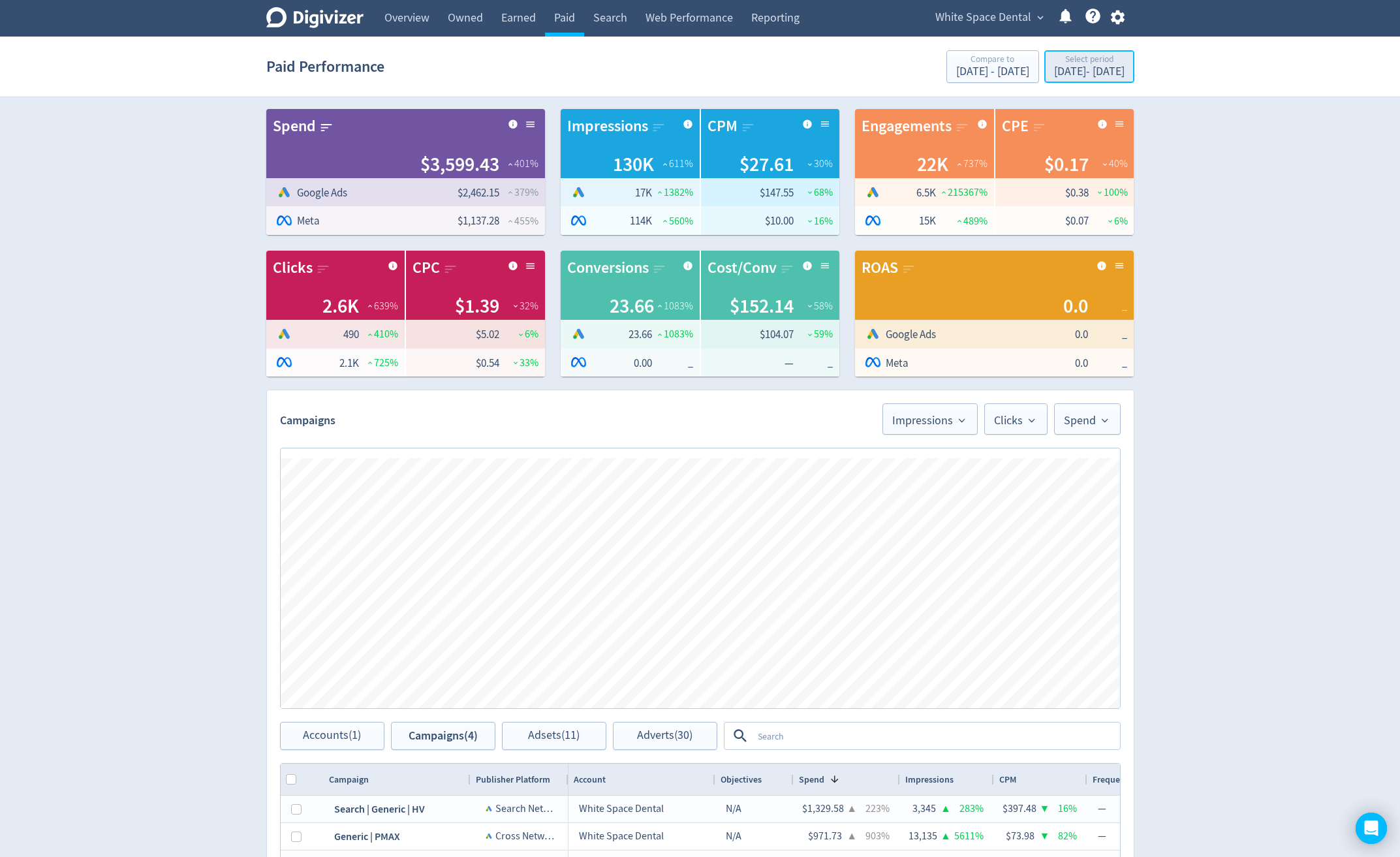
click at [1097, 64] on div "Select period" at bounding box center [1089, 60] width 70 height 11
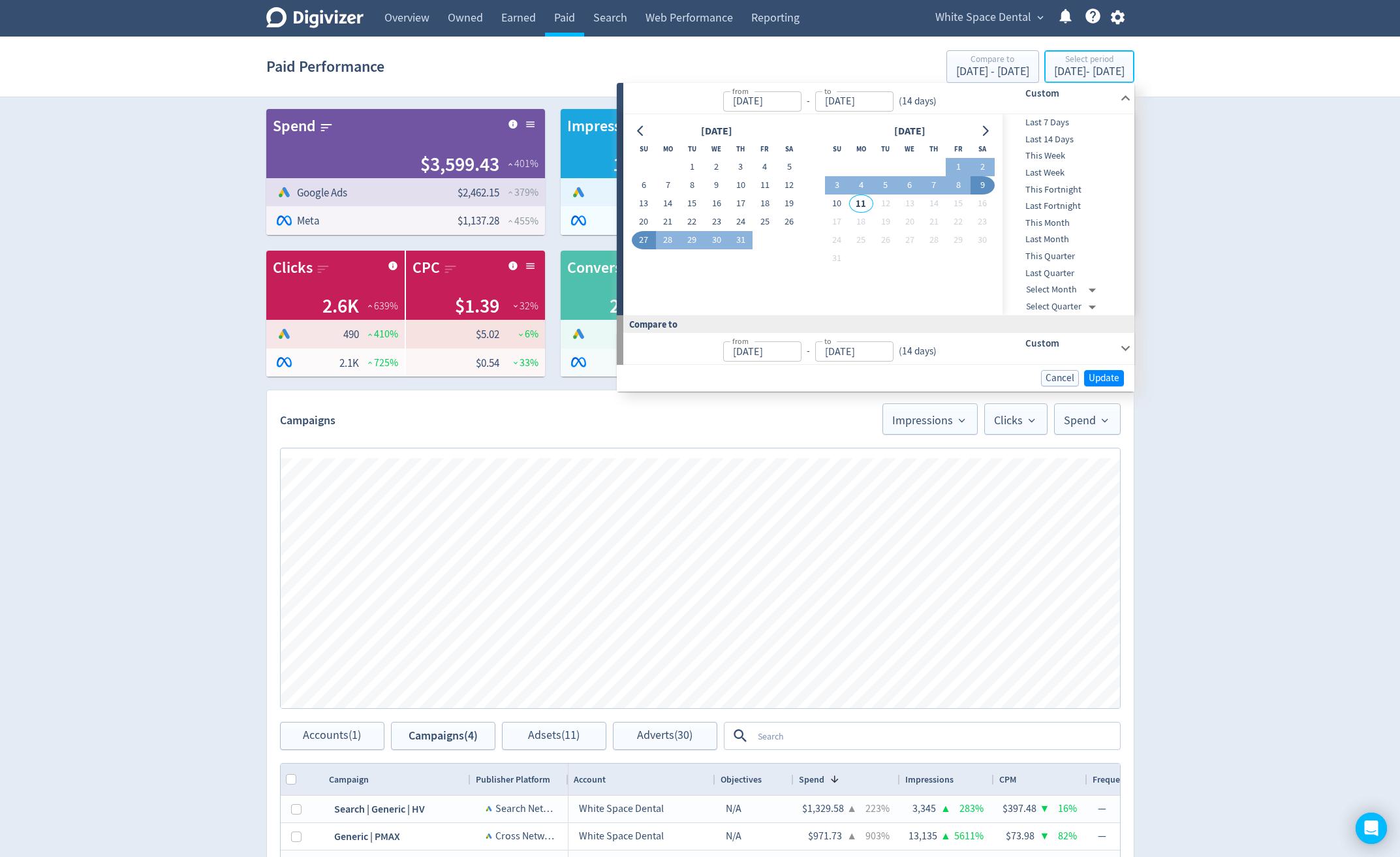
type input "[DATE]"
click at [1332, 197] on div "Digivizer Logo [PERSON_NAME] Logo Overview Owned Earned Paid Search Web Perform…" at bounding box center [700, 592] width 1400 height 1185
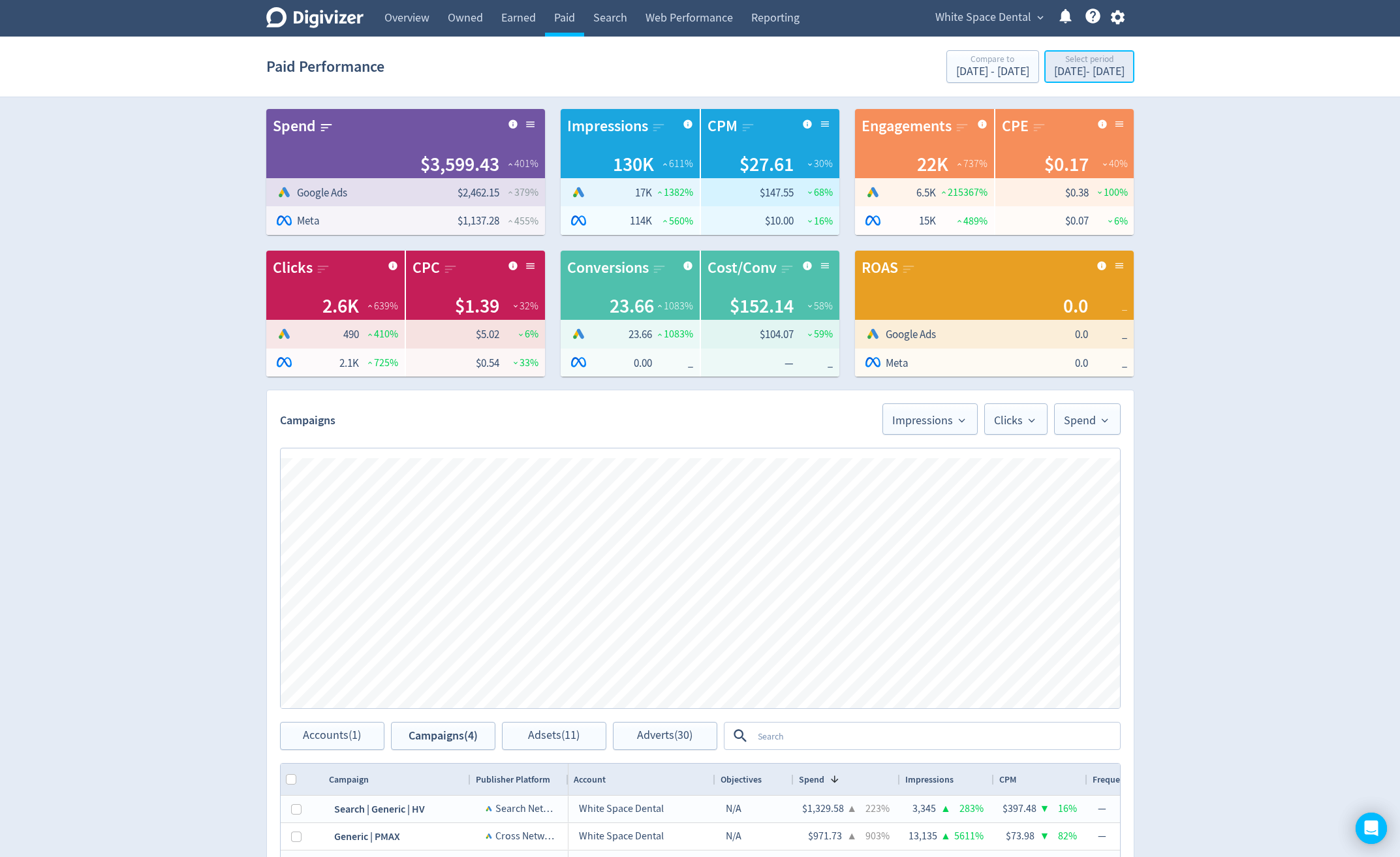
drag, startPoint x: 1066, startPoint y: 51, endPoint x: 1066, endPoint y: 70, distance: 19.0
click at [1068, 51] on button "Select period [DATE] - [DATE]" at bounding box center [1089, 66] width 90 height 33
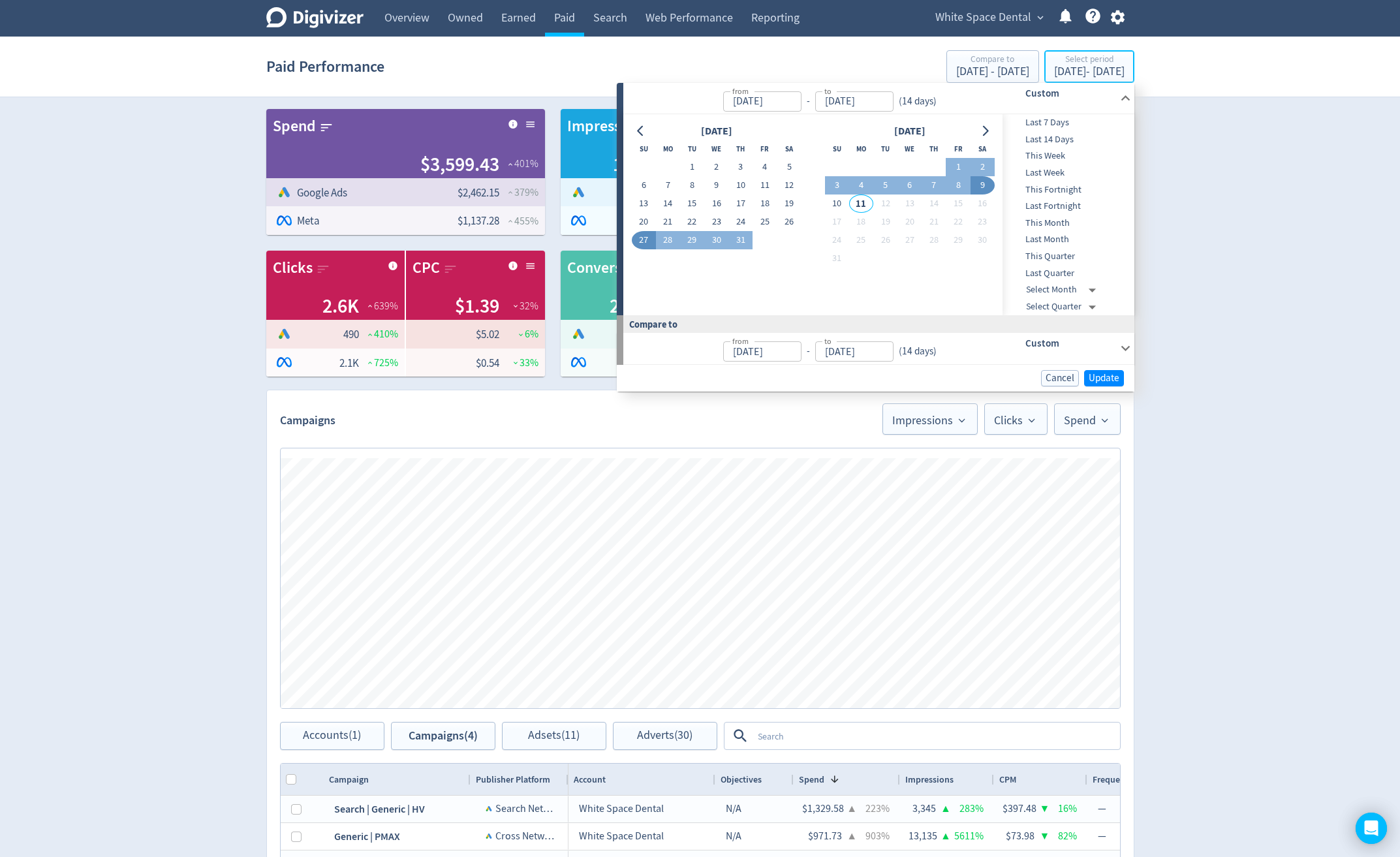
type input "[DATE]"
click at [719, 223] on button "23" at bounding box center [716, 221] width 24 height 18
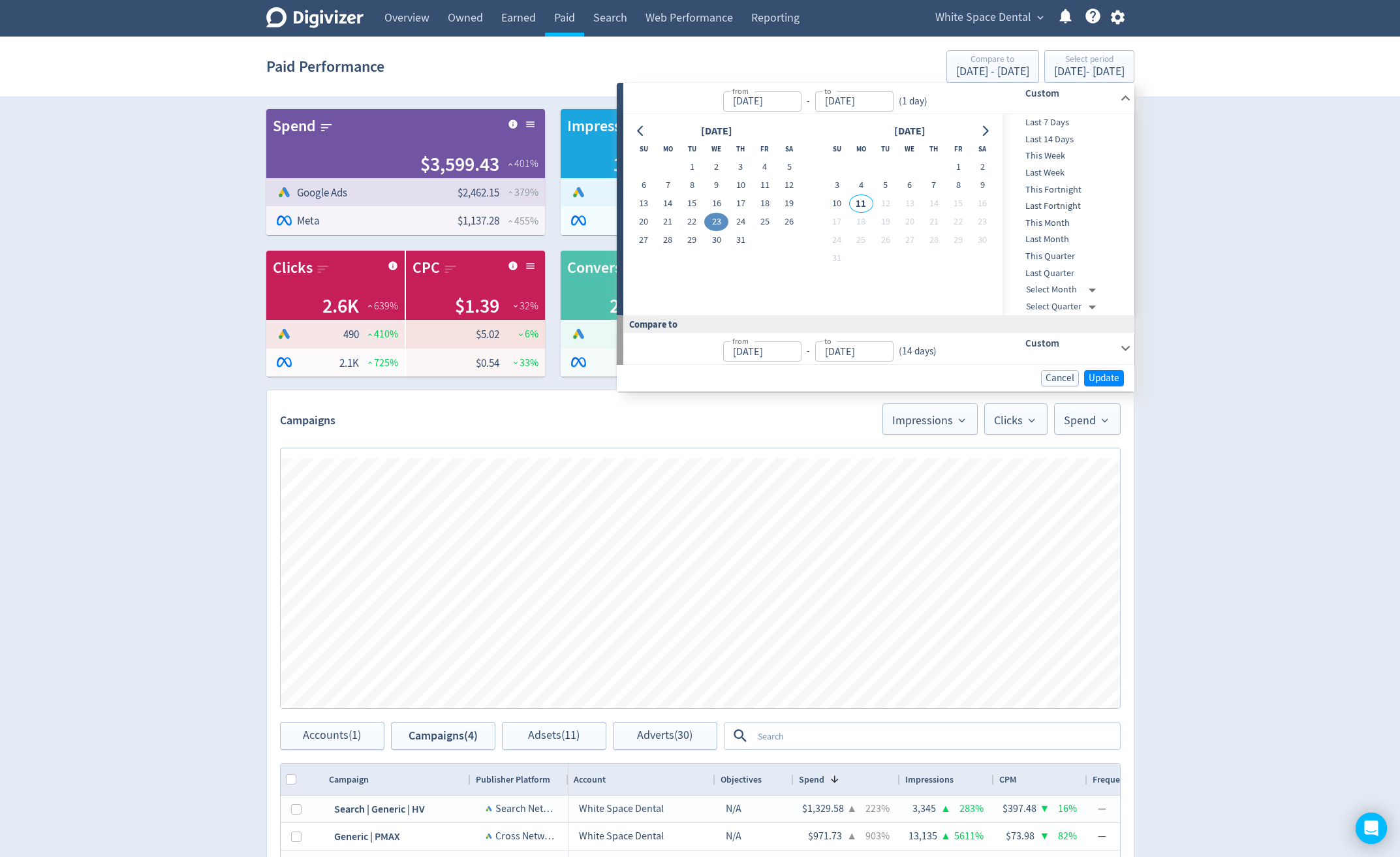
type input "[DATE]"
click at [998, 180] on div "[DATE] Su Mo Tu We Th Fr Sa 1 2 3 4 5 6 7 8 9 10 11 12 13 14 15 16 17 18 19 20 …" at bounding box center [813, 215] width 379 height 201
click at [991, 185] on button "9" at bounding box center [983, 185] width 24 height 18
type input "[DATE]"
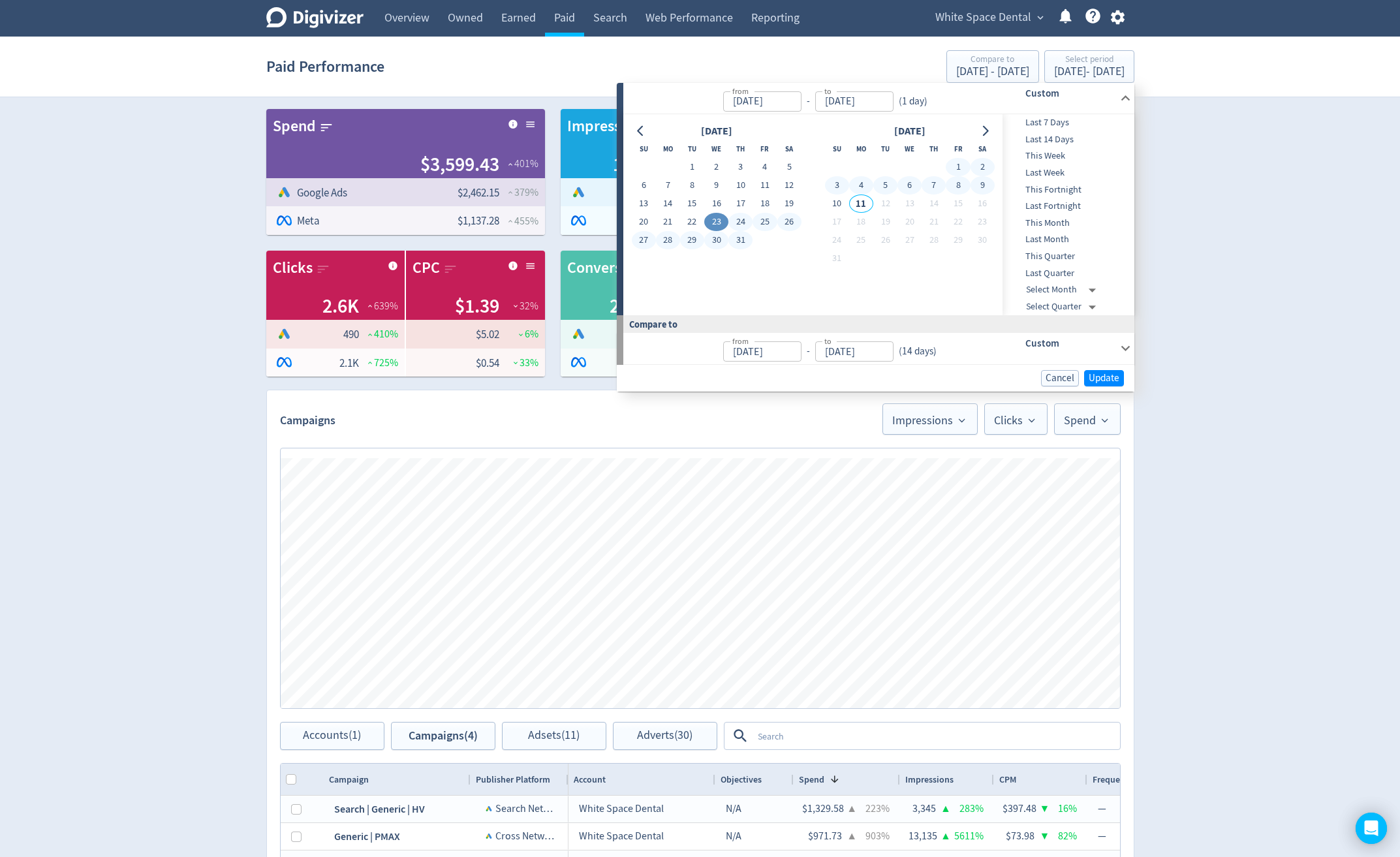
type input "[DATE]"
click at [1112, 378] on span "Update" at bounding box center [1104, 378] width 31 height 10
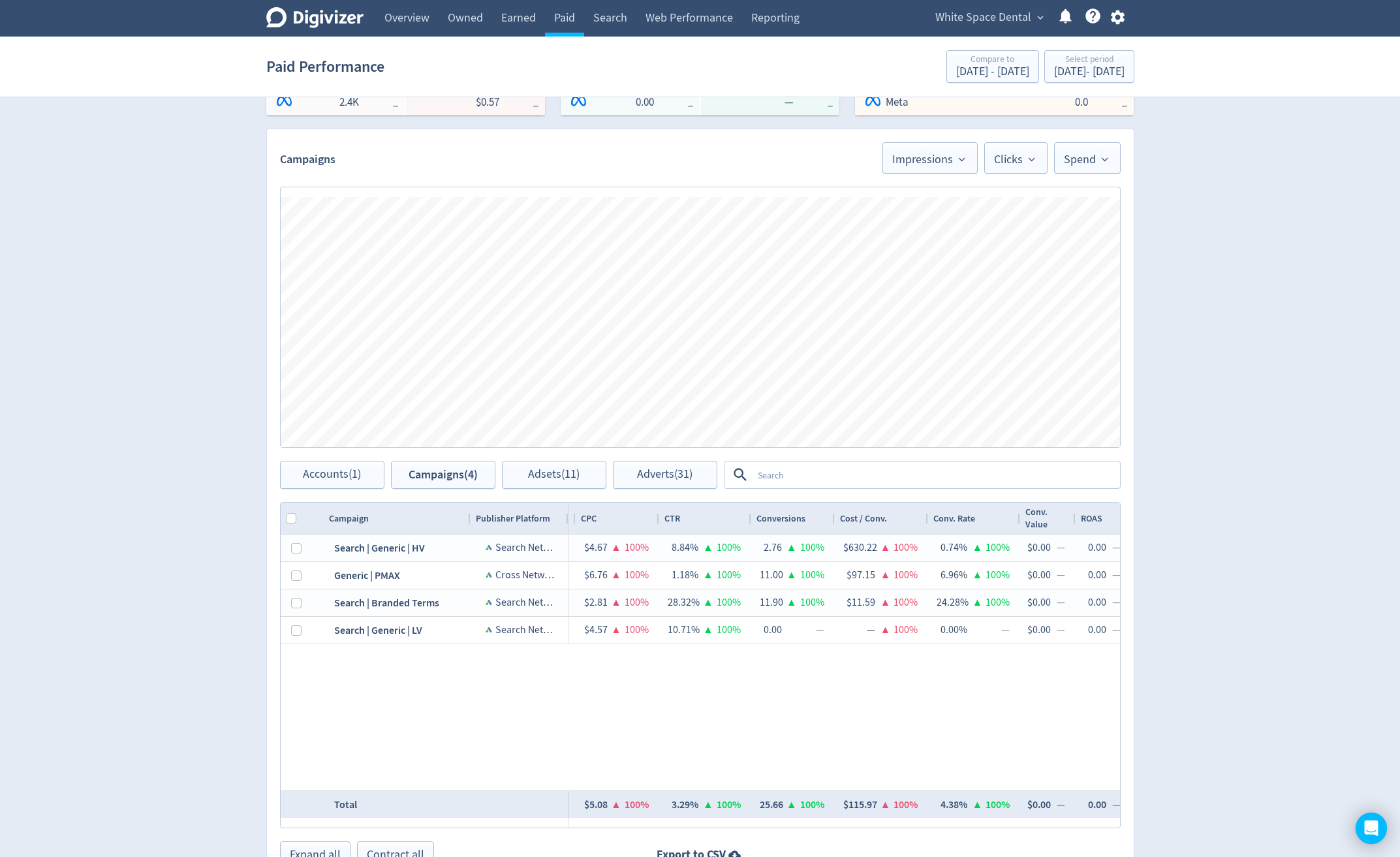
scroll to position [0, 1173]
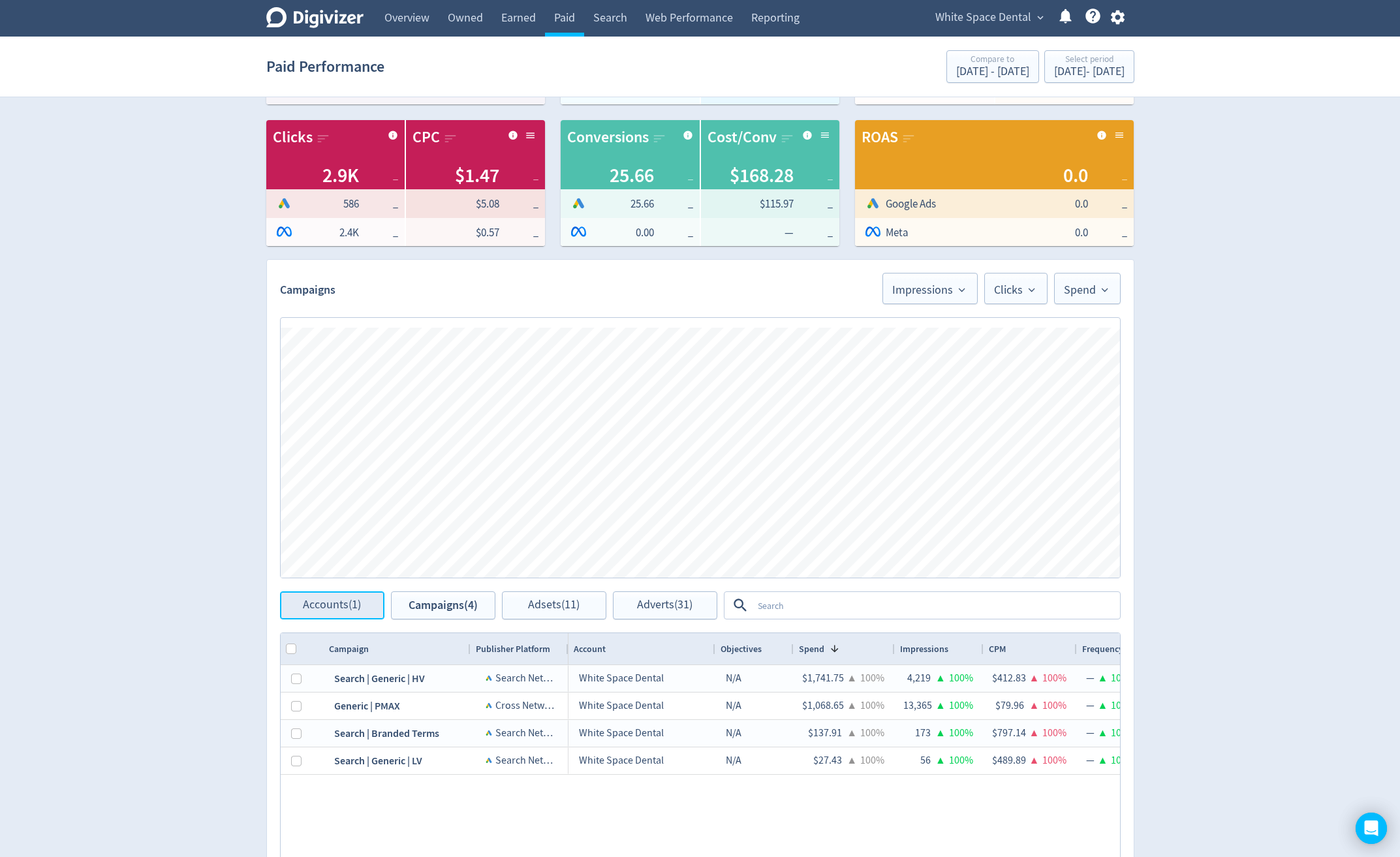
click at [356, 615] on button "Accounts (1)" at bounding box center [332, 605] width 104 height 28
checkbox input "false"
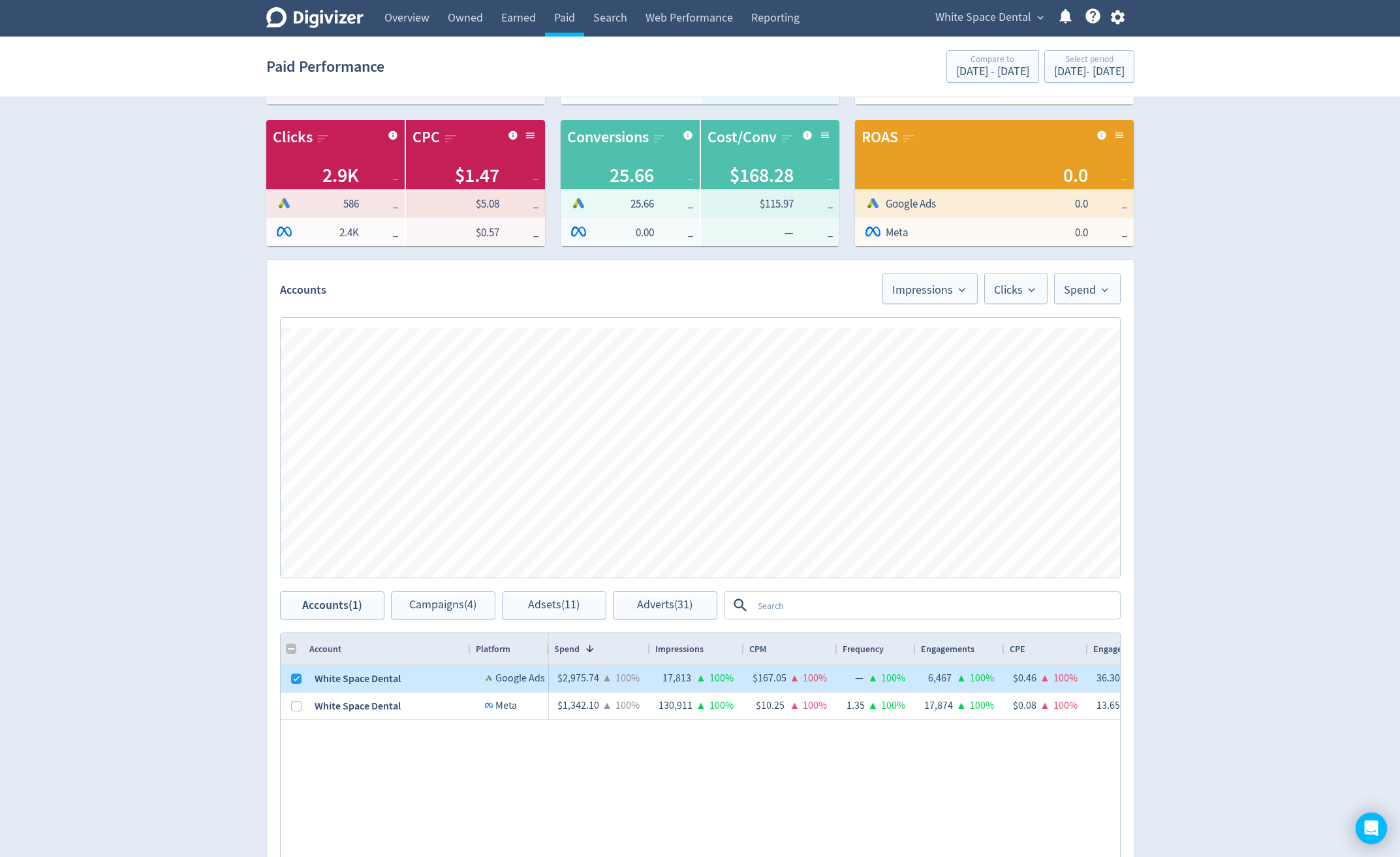
click at [302, 683] on div at bounding box center [292, 678] width 23 height 27
click at [293, 680] on input "Press Space to toggle row selection (checked)" at bounding box center [296, 679] width 11 height 11
checkbox input "false"
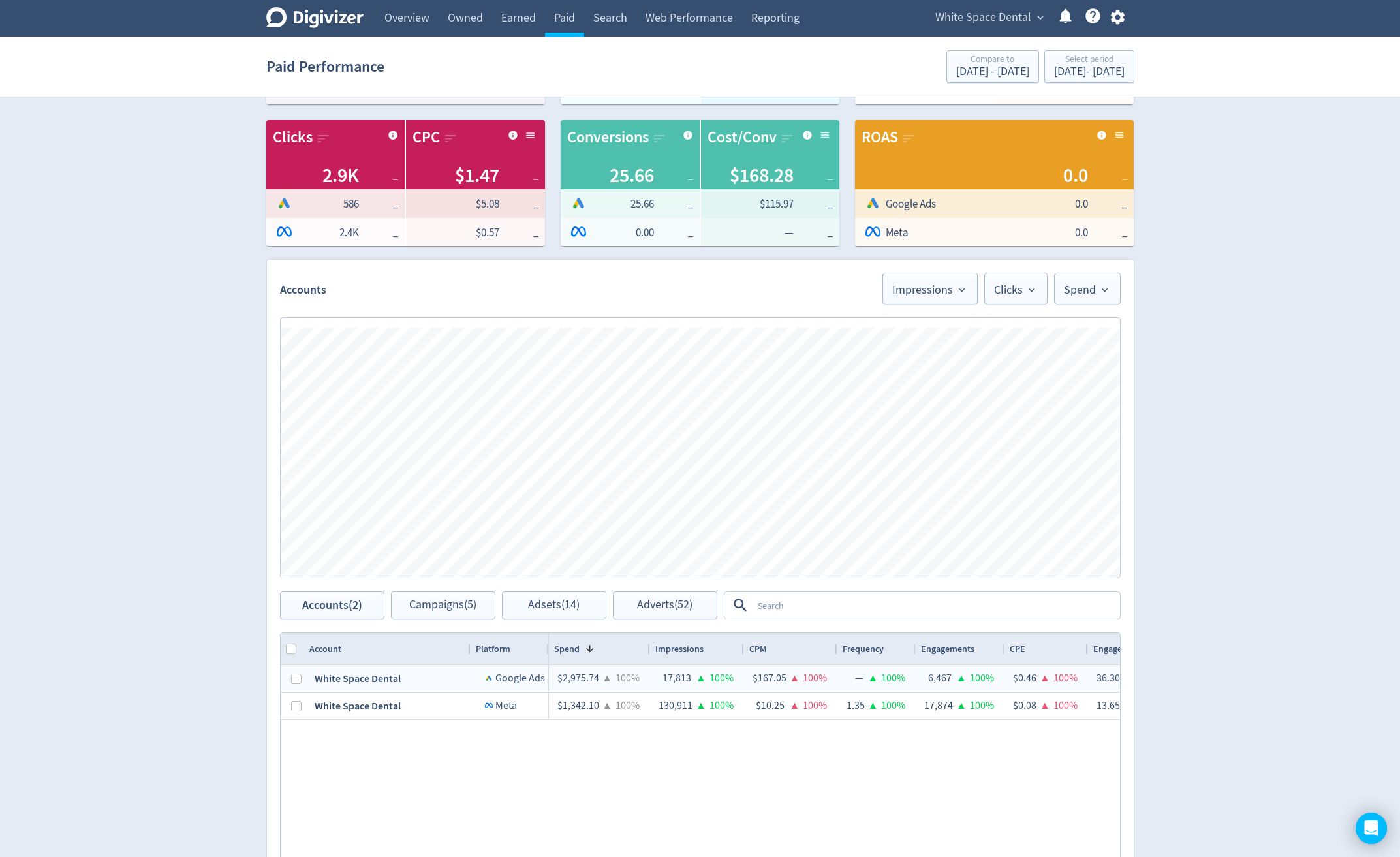
click at [539, 752] on div "White Space Dental Google Ads White Space Dental Logo of Meta Platforms -- Grap…" at bounding box center [700, 793] width 839 height 256
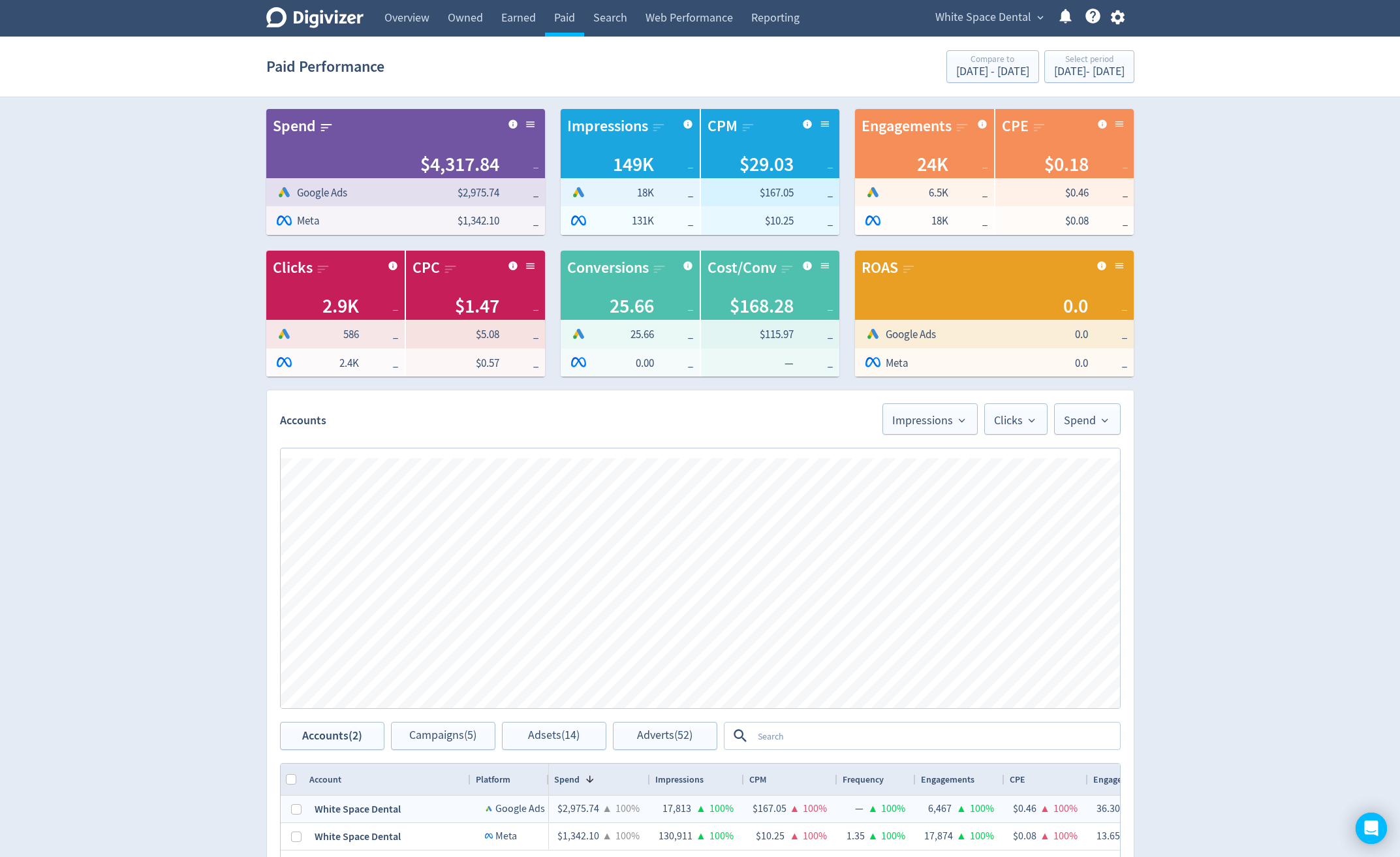
click at [1038, 13] on span "expand_more" at bounding box center [1040, 18] width 12 height 12
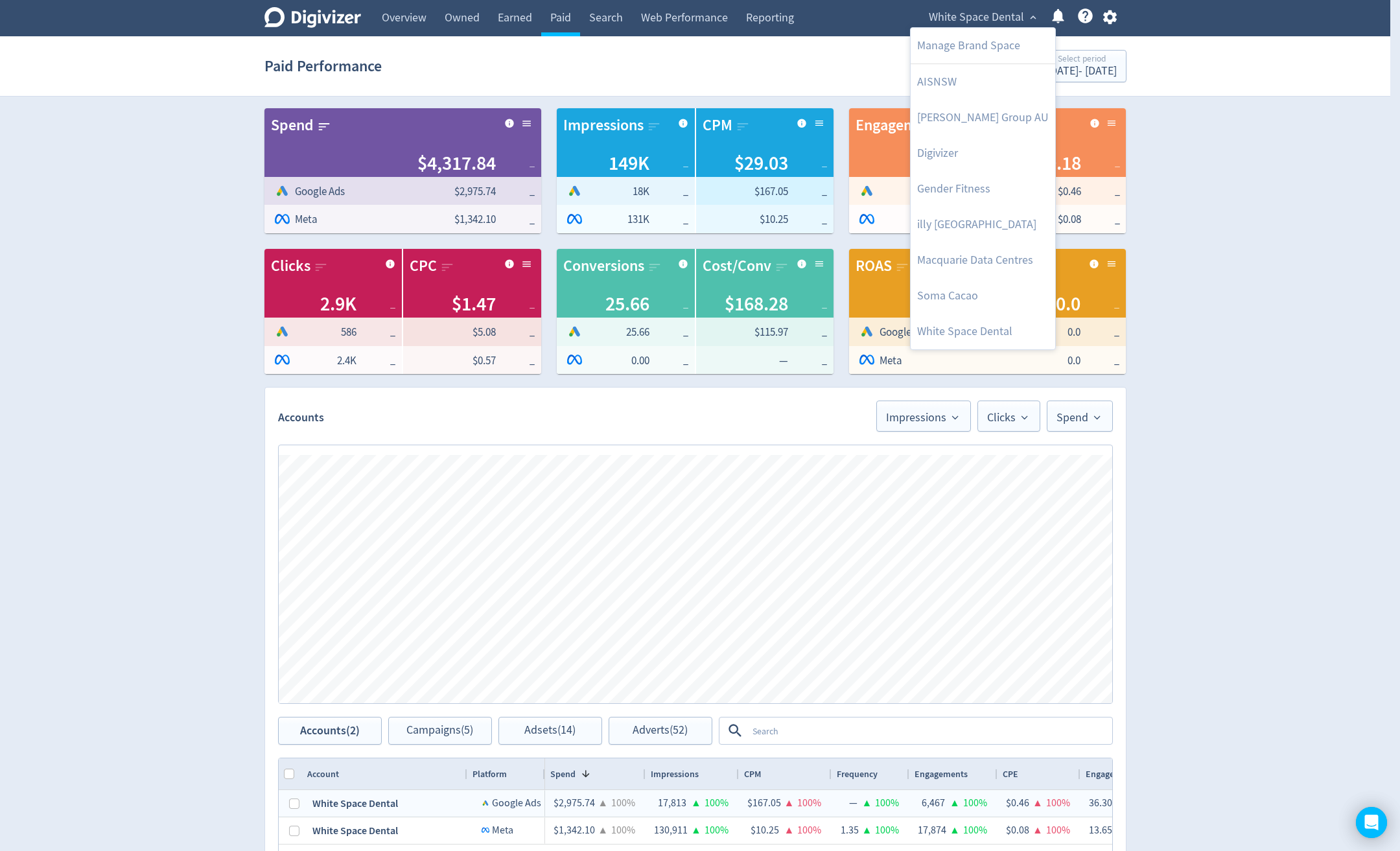
drag, startPoint x: 1278, startPoint y: 213, endPoint x: 1286, endPoint y: 250, distance: 37.9
click at [1279, 215] on div at bounding box center [700, 425] width 1400 height 851
